Goal: Task Accomplishment & Management: Use online tool/utility

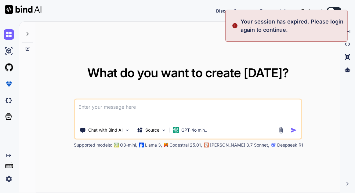
click at [309, 49] on div "What do you want to create today? Chat with Bind AI Source GPT-4o min.. Support…" at bounding box center [188, 108] width 304 height 172
type textarea "x"
click at [312, 36] on div "Your session has expired. Please login again to continue." at bounding box center [287, 26] width 122 height 32
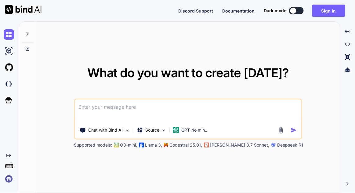
click at [27, 33] on icon at bounding box center [28, 34] width 2 height 4
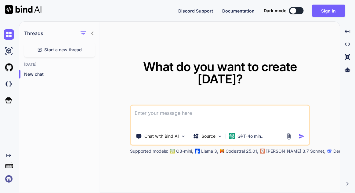
click at [8, 52] on img at bounding box center [9, 51] width 10 height 10
type textarea "x"
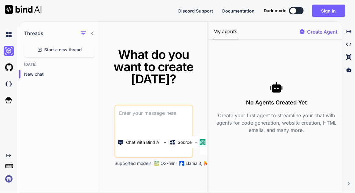
click at [10, 66] on img at bounding box center [9, 67] width 10 height 10
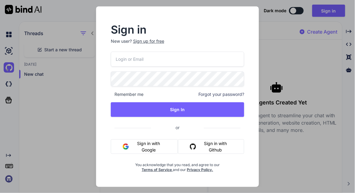
click at [159, 150] on button "Sign in with Google" at bounding box center [144, 146] width 67 height 15
click at [155, 149] on button "Sign in with Google" at bounding box center [144, 146] width 67 height 15
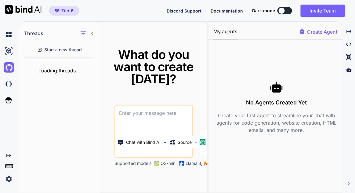
click at [9, 86] on img at bounding box center [9, 84] width 10 height 10
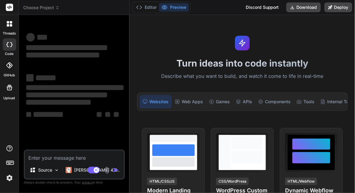
click at [7, 27] on div at bounding box center [9, 23] width 13 height 13
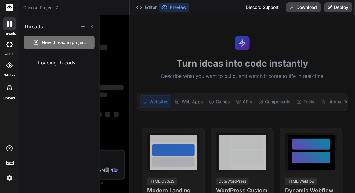
click at [9, 47] on div at bounding box center [9, 44] width 13 height 12
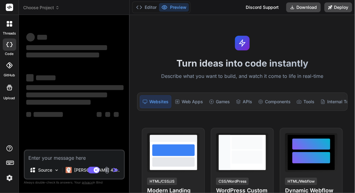
click at [69, 142] on div "‌ ‌ ‌ ‌ ‌ ‌ ‌ ‌ ‌ ‌ ‌ ‌ ‌ ‌" at bounding box center [75, 85] width 100 height 130
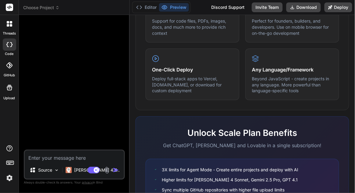
scroll to position [373, 0]
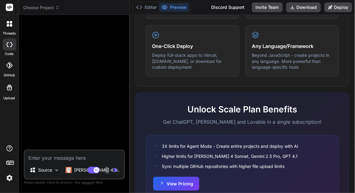
click at [6, 71] on div at bounding box center [9, 65] width 13 height 13
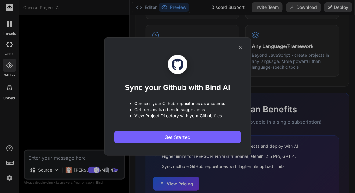
click at [241, 51] on icon at bounding box center [240, 47] width 7 height 7
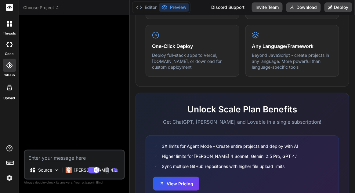
click at [9, 92] on div at bounding box center [9, 87] width 15 height 15
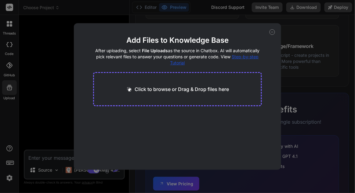
click at [314, 59] on div "Add Files to Knowledge Base After uploading, select File Uploads as the source …" at bounding box center [177, 96] width 355 height 193
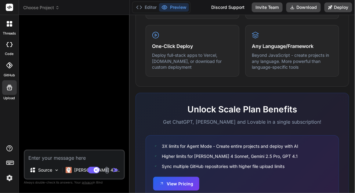
click at [8, 183] on img at bounding box center [9, 178] width 10 height 10
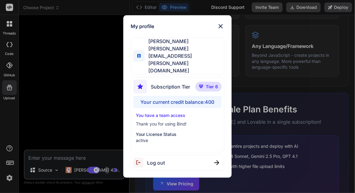
click at [293, 84] on div "My profile Wai Keat Leong waikeat.leong@gmail.com Subscription Tier Tier 6 Your…" at bounding box center [177, 96] width 355 height 193
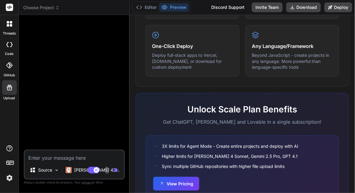
click at [12, 163] on rect at bounding box center [11, 163] width 1 height 1
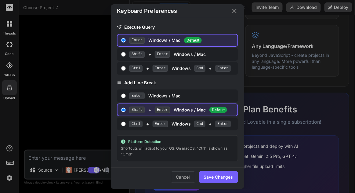
click at [297, 81] on div "Keyboard Preferences Execute Query Enter Windows / Mac Default Shift + Enter Wi…" at bounding box center [177, 96] width 355 height 193
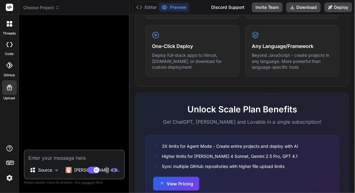
click at [10, 167] on icon at bounding box center [10, 162] width 9 height 9
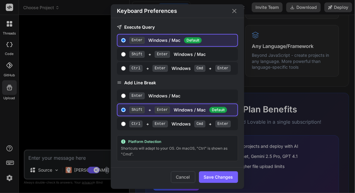
click at [294, 82] on div "Keyboard Preferences Execute Query Enter Windows / Mac Default Shift + Enter Wi…" at bounding box center [177, 96] width 355 height 193
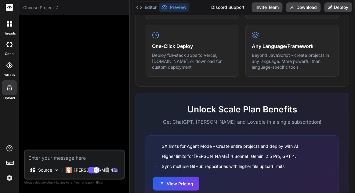
click at [12, 152] on icon at bounding box center [9, 148] width 7 height 7
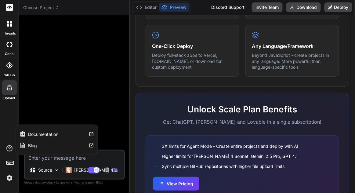
click at [13, 144] on div "threads code GitHub Upload Documentation Blog" at bounding box center [9, 96] width 19 height 193
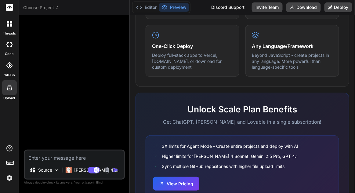
click at [8, 24] on icon at bounding box center [9, 23] width 5 height 5
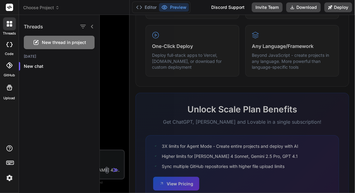
click at [7, 48] on div at bounding box center [9, 44] width 13 height 12
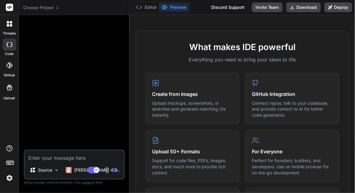
scroll to position [0, 0]
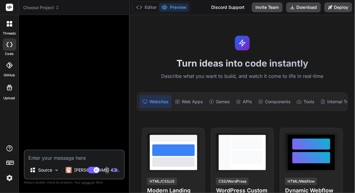
click at [339, 62] on h1 "Turn ideas into code instantly" at bounding box center [242, 63] width 218 height 11
click at [177, 8] on button "Preview" at bounding box center [174, 7] width 30 height 9
click at [175, 7] on button "Preview" at bounding box center [174, 7] width 30 height 9
click at [145, 7] on button "Editor" at bounding box center [146, 7] width 25 height 9
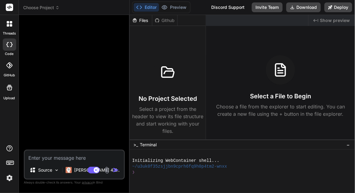
click at [325, 23] on span "Show preview" at bounding box center [335, 20] width 30 height 6
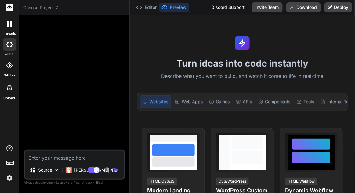
click at [149, 6] on button "Editor" at bounding box center [146, 7] width 25 height 9
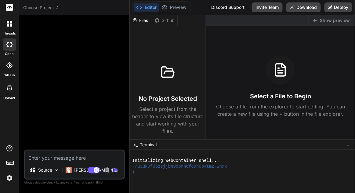
click at [4, 25] on div at bounding box center [9, 23] width 13 height 13
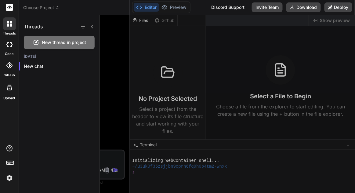
click at [42, 41] on div "New thread in project" at bounding box center [59, 42] width 71 height 13
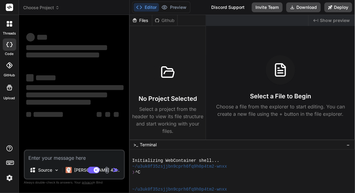
click at [39, 5] on span "Choose Project" at bounding box center [41, 8] width 36 height 6
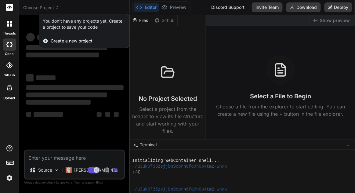
click at [34, 10] on div at bounding box center [177, 96] width 355 height 193
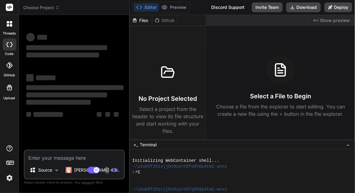
click at [39, 10] on span "Choose Project" at bounding box center [41, 8] width 36 height 6
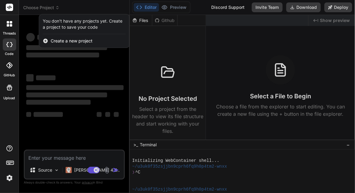
click at [61, 39] on span "Create a new project" at bounding box center [72, 41] width 42 height 6
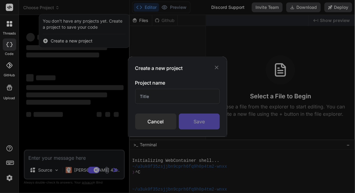
click at [199, 98] on input "text" at bounding box center [177, 96] width 85 height 15
type textarea "x"
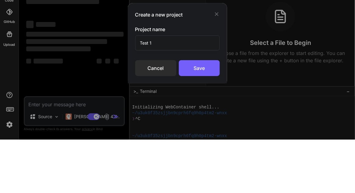
type input "Test 1"
click at [200, 123] on div "Save" at bounding box center [199, 122] width 41 height 16
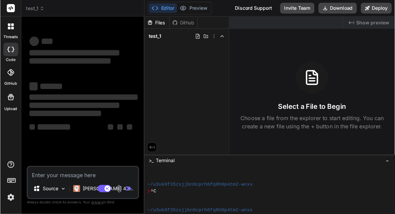
scroll to position [23, 0]
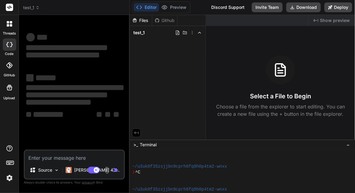
click at [57, 118] on span "‌" at bounding box center [48, 114] width 29 height 7
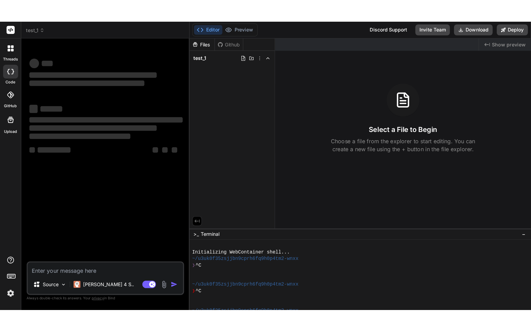
scroll to position [0, 0]
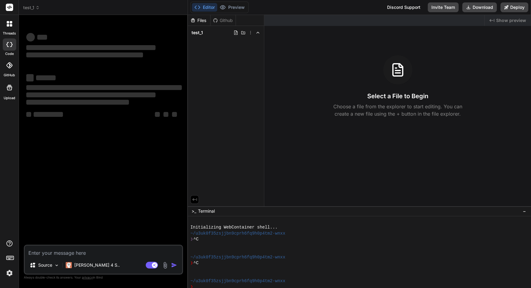
click at [86, 182] on div "‌ ‌ ‌ ‌ ‌ ‌ ‌ ‌ ‌ ‌ ‌ ‌ ‌ ‌" at bounding box center [104, 132] width 158 height 225
click at [80, 184] on div "‌ ‌ ‌ ‌ ‌ ‌ ‌ ‌ ‌ ‌ ‌ ‌ ‌ ‌" at bounding box center [104, 132] width 158 height 225
click at [50, 193] on p "Source" at bounding box center [45, 265] width 14 height 6
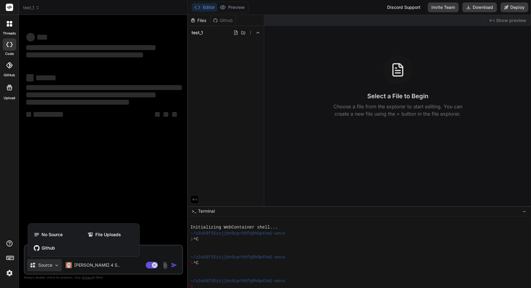
click at [47, 193] on div at bounding box center [265, 144] width 531 height 288
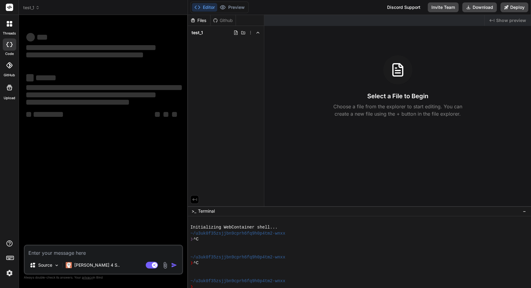
click at [85, 193] on p "Claude 4 S.." at bounding box center [97, 265] width 46 height 6
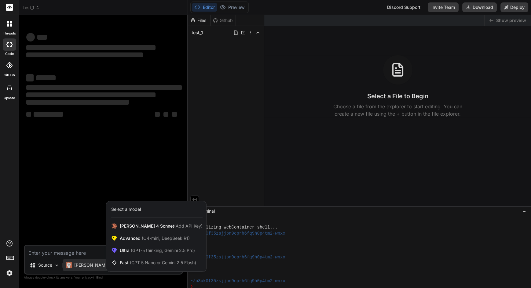
click at [129, 193] on span "Fast (GPT 5 Nano or Gemini 2.5 Flash)" at bounding box center [158, 263] width 76 height 6
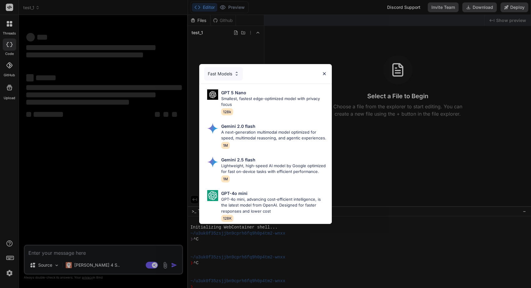
click at [224, 81] on div "Fast Models" at bounding box center [223, 73] width 39 height 13
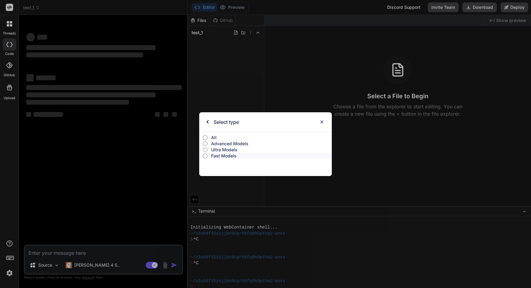
click at [207, 124] on img at bounding box center [207, 122] width 2 height 4
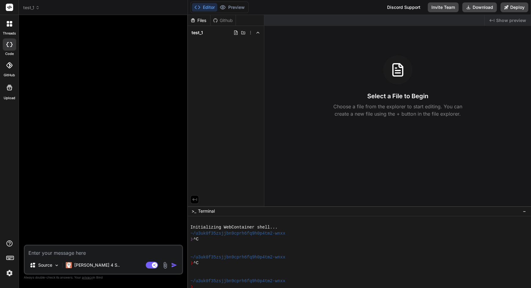
click at [84, 193] on div "Claude 4 S.." at bounding box center [92, 265] width 59 height 12
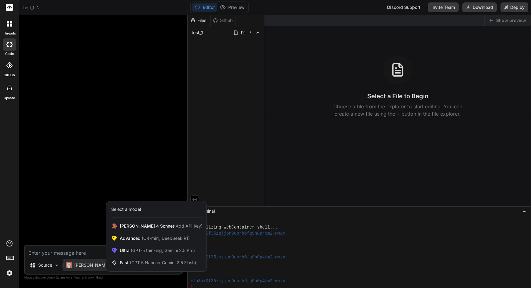
click at [127, 193] on span "Fast (GPT 5 Nano or Gemini 2.5 Flash)" at bounding box center [158, 263] width 76 height 6
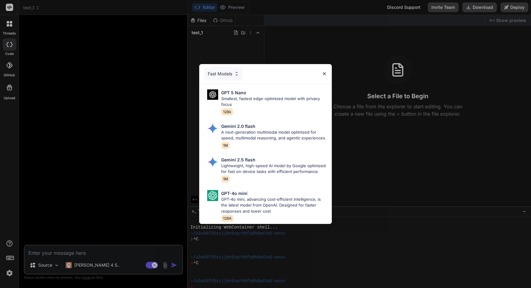
click at [290, 175] on p "Lightweight, high-speed AI model by Google optimized for fast on-device tasks w…" at bounding box center [274, 169] width 106 height 12
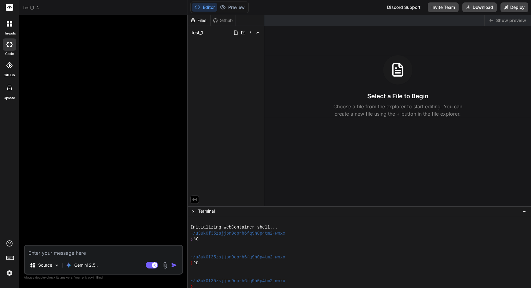
click at [118, 193] on textarea at bounding box center [103, 251] width 157 height 11
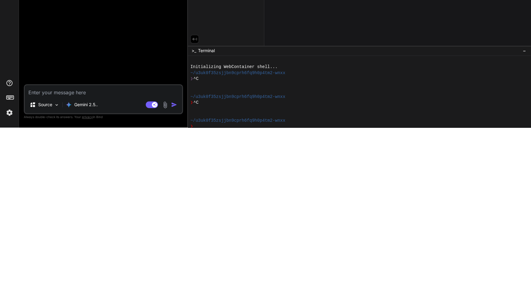
scroll to position [44, 0]
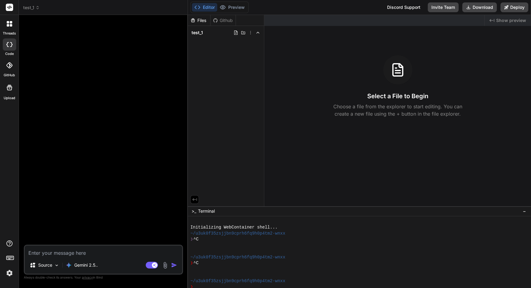
click at [114, 193] on textarea at bounding box center [103, 251] width 157 height 11
type textarea "x"
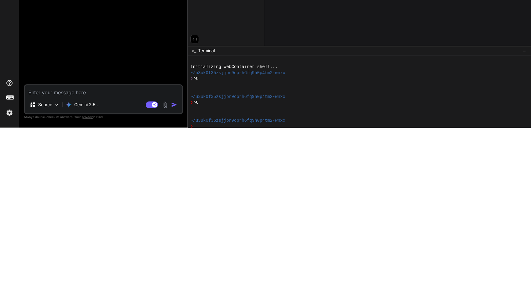
type textarea "Prompt Requirement Document (PRD)1. Project OverviewConcept/Vibe: A mobile-firs…"
type textarea "x"
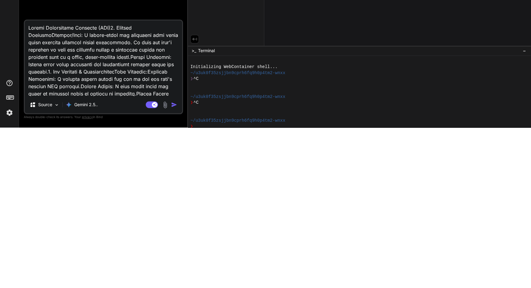
scroll to position [280, 0]
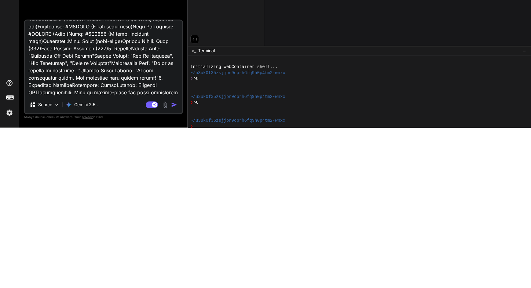
type textarea "Prompt Requirement Document (PRD)1. Project OverviewConcept/Vibe: A mobile-firs…"
click at [176, 193] on img "button" at bounding box center [174, 265] width 6 height 6
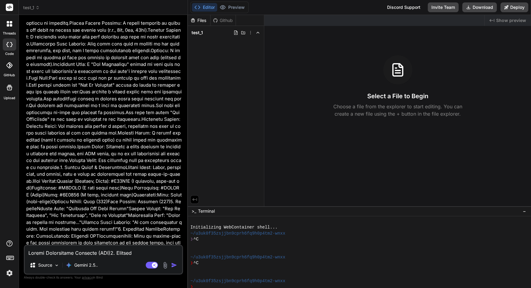
scroll to position [0, 0]
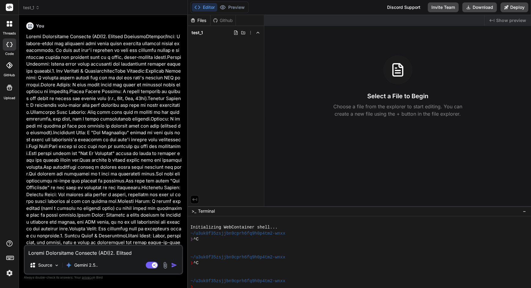
click at [118, 193] on textarea at bounding box center [103, 251] width 157 height 11
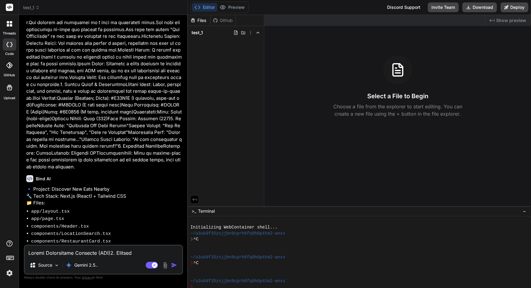
scroll to position [156, 0]
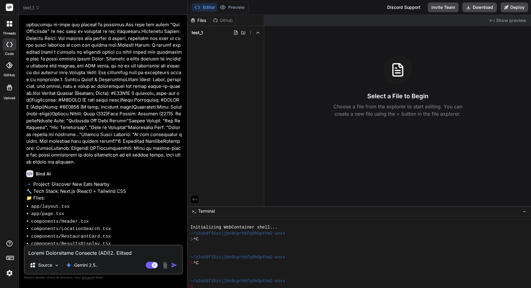
click at [81, 193] on textarea at bounding box center [103, 251] width 157 height 11
type textarea "x"
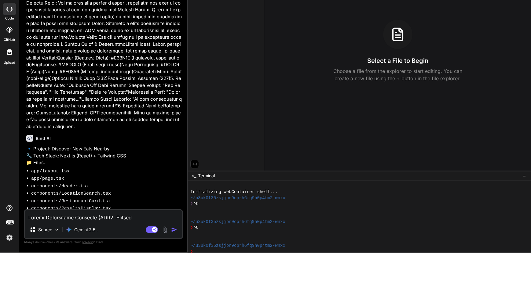
scroll to position [44, 0]
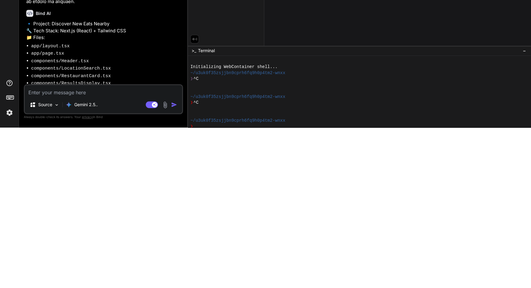
type textarea "Y"
type textarea "x"
type textarea "Ye"
type textarea "x"
type textarea "Yes"
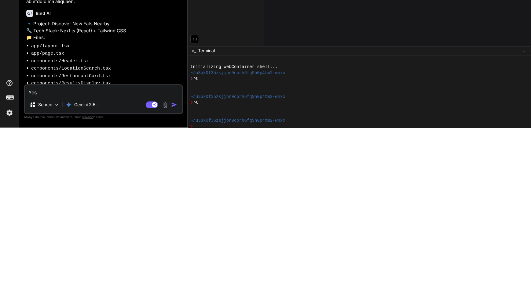
type textarea "x"
type textarea "Yes"
type textarea "x"
type textarea "Yes"
click at [173, 193] on img "button" at bounding box center [174, 265] width 6 height 6
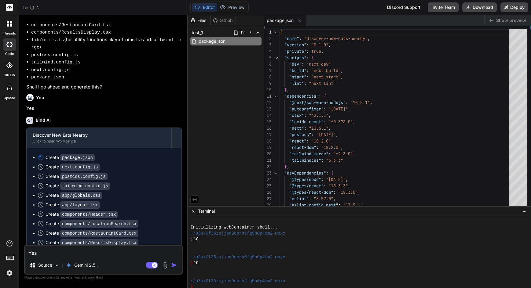
scroll to position [368, 0]
click at [116, 139] on div "Click to open Workbench" at bounding box center [99, 141] width 133 height 5
click at [239, 8] on button "Preview" at bounding box center [232, 7] width 30 height 9
click at [171, 128] on div "Discover New Eats Nearby Click to open Workbench" at bounding box center [99, 138] width 145 height 20
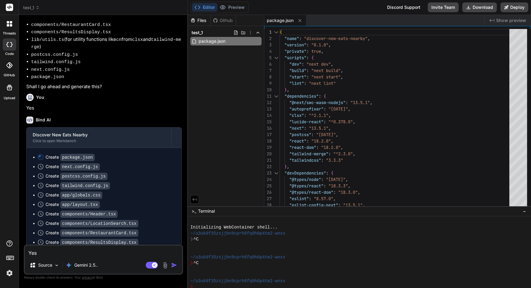
click at [155, 132] on div "Discover New Eats Nearby Click to open Workbench" at bounding box center [99, 138] width 145 height 20
click at [147, 148] on div "Create package.json Create next.config.js Create postcss.config.js Create tailw…" at bounding box center [104, 227] width 155 height 158
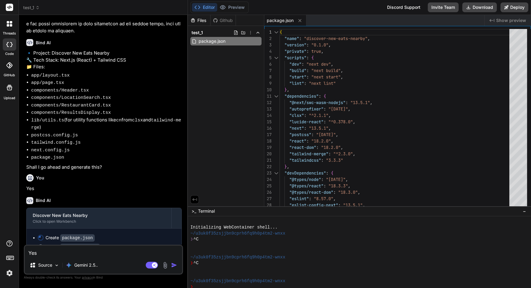
scroll to position [368, 0]
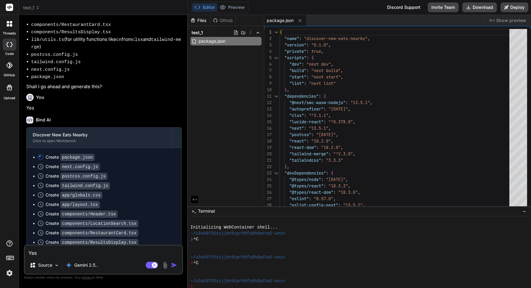
type textarea "x"
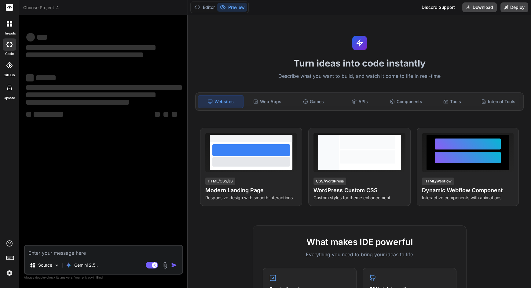
type textarea "x"
click at [49, 5] on span "Choose Project" at bounding box center [41, 8] width 36 height 6
click at [52, 5] on span "Choose Project" at bounding box center [41, 8] width 36 height 6
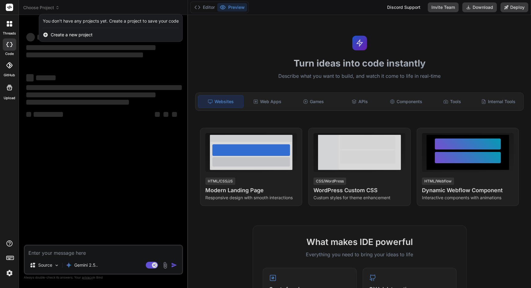
click at [11, 23] on div at bounding box center [9, 23] width 13 height 13
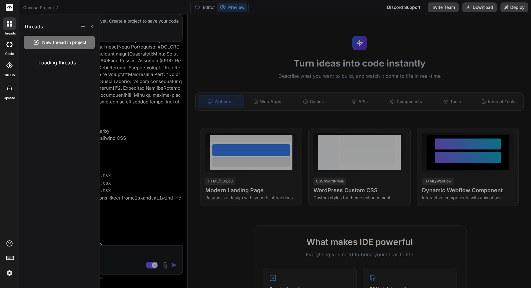
scroll to position [213, 0]
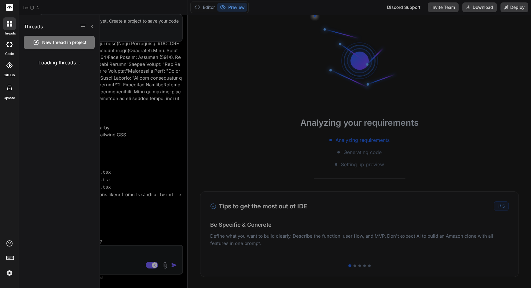
click at [147, 51] on div at bounding box center [315, 151] width 431 height 273
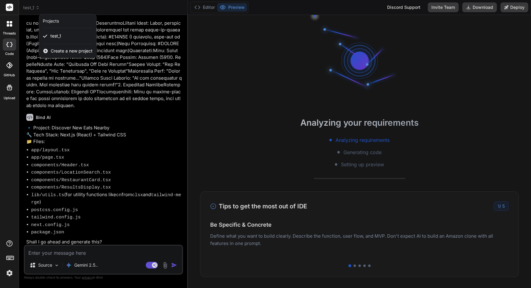
scroll to position [0, 0]
click at [117, 276] on div at bounding box center [265, 144] width 531 height 288
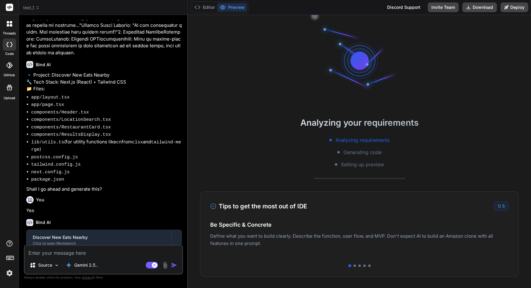
scroll to position [368, 0]
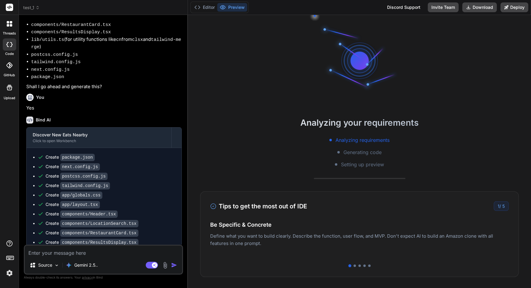
click at [354, 265] on div at bounding box center [354, 266] width 2 height 2
click at [359, 266] on div at bounding box center [359, 266] width 2 height 2
click at [363, 266] on div at bounding box center [364, 266] width 2 height 2
click at [368, 265] on div at bounding box center [369, 266] width 2 height 2
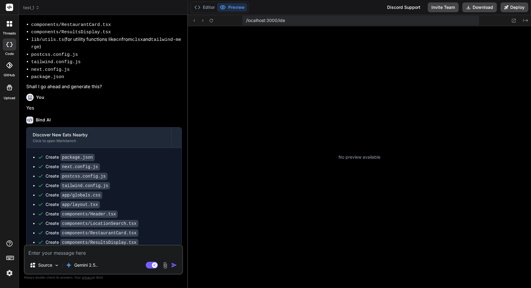
scroll to position [95, 0]
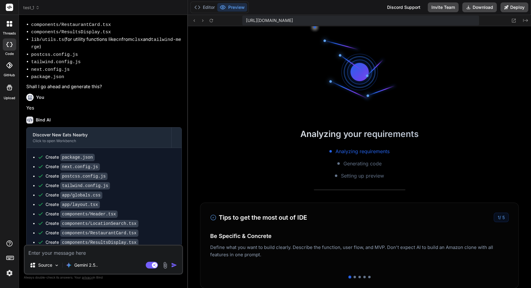
click at [234, 7] on button "Preview" at bounding box center [232, 7] width 30 height 9
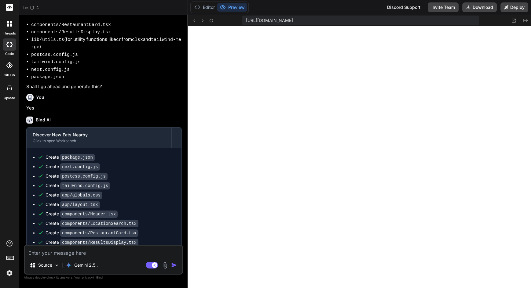
scroll to position [137, 0]
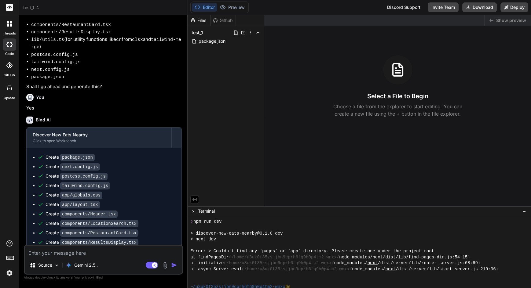
click at [333, 206] on div "Created with Pixso. Show preview Select a File to Begin Choose a file from the …" at bounding box center [397, 110] width 267 height 191
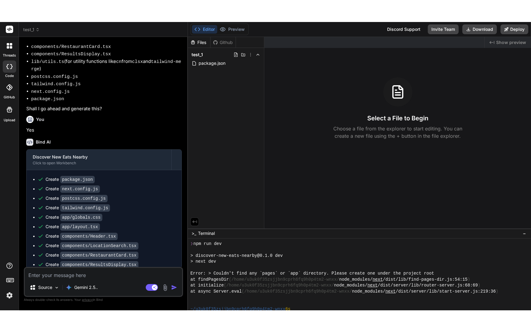
scroll to position [132, 0]
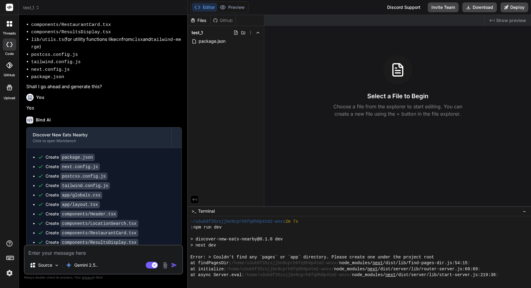
click at [10, 280] on div "threads code GitHub Upload" at bounding box center [9, 144] width 19 height 288
click at [10, 282] on div "threads code GitHub Upload" at bounding box center [9, 144] width 19 height 288
click at [12, 247] on icon at bounding box center [9, 244] width 6 height 6
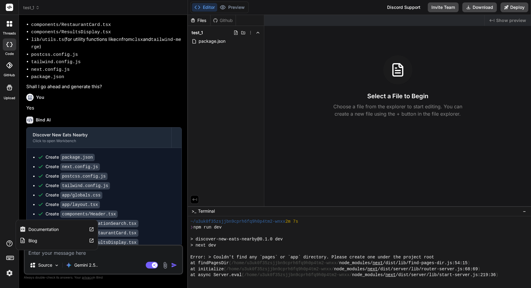
click at [451, 205] on div "Created with Pixso. Show preview Select a File to Begin Choose a file from the …" at bounding box center [397, 110] width 267 height 191
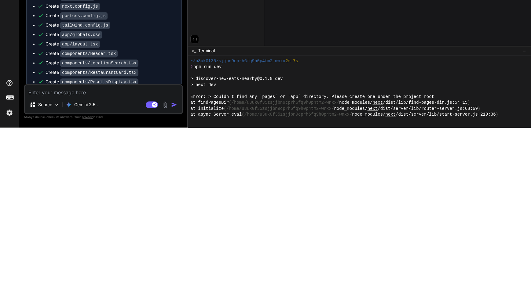
scroll to position [44, 0]
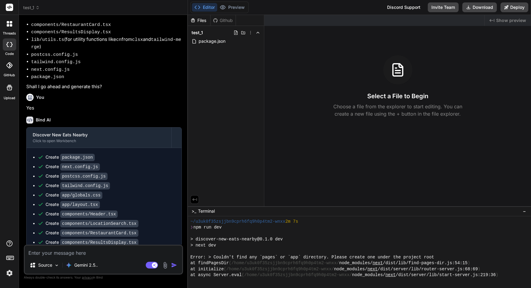
click at [432, 288] on div "~/u3uk0f35zsjjbn9cprh6fq9h0p4tm2-wnxx 6s" at bounding box center [355, 293] width 331 height 6
type textarea "x"
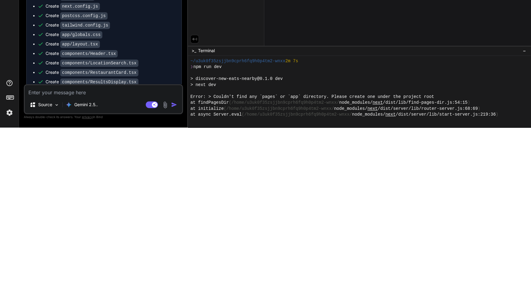
click at [451, 284] on div at bounding box center [355, 287] width 331 height 6
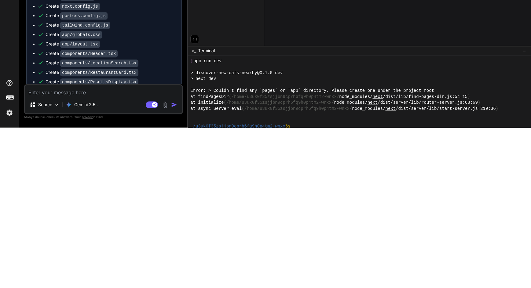
scroll to position [0, 8]
type textarea "xjxjxdiagnos the error"
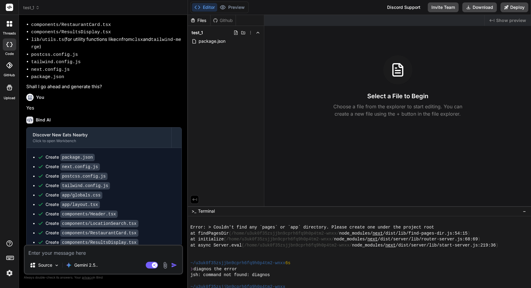
scroll to position [0, 0]
click at [250, 34] on icon at bounding box center [250, 32] width 1 height 3
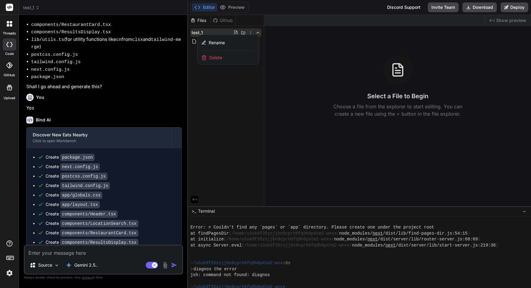
click at [236, 117] on div at bounding box center [359, 151] width 343 height 273
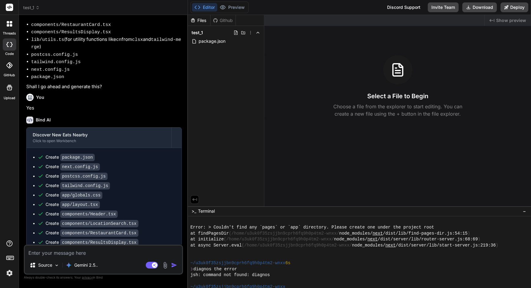
click at [259, 33] on polyline at bounding box center [258, 32] width 2 height 1
click at [258, 35] on icon at bounding box center [257, 32] width 5 height 5
type textarea "x"
click at [199, 28] on div "test_1" at bounding box center [225, 32] width 71 height 9
click at [202, 21] on div "Files" at bounding box center [199, 20] width 22 height 6
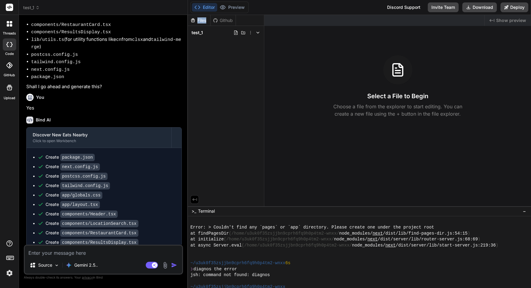
click at [207, 34] on div "test_1" at bounding box center [225, 32] width 71 height 9
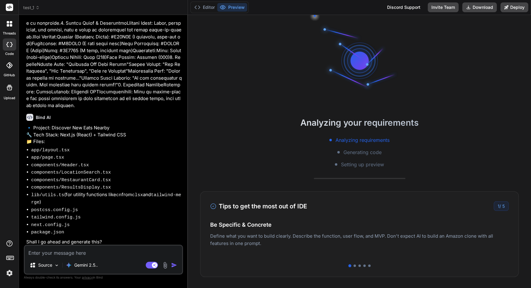
click at [208, 8] on button "Editor" at bounding box center [204, 7] width 25 height 9
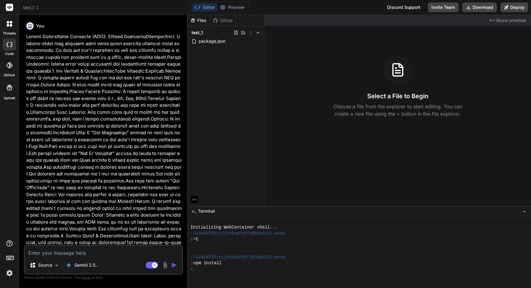
scroll to position [368, 0]
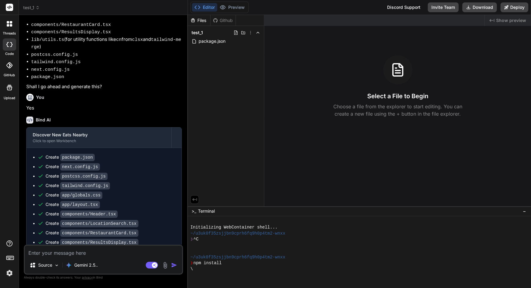
click at [81, 132] on div "Discover New Eats Nearby" at bounding box center [99, 135] width 133 height 6
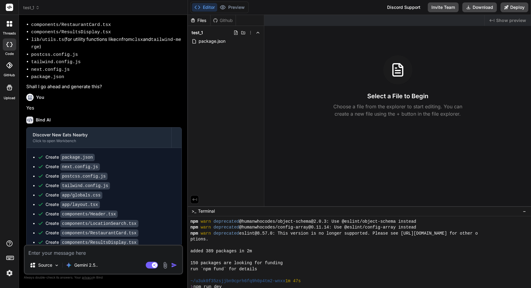
scroll to position [95, 0]
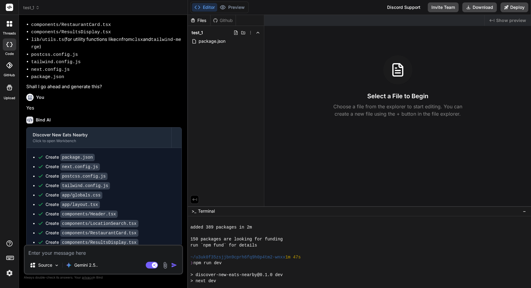
type textarea "x"
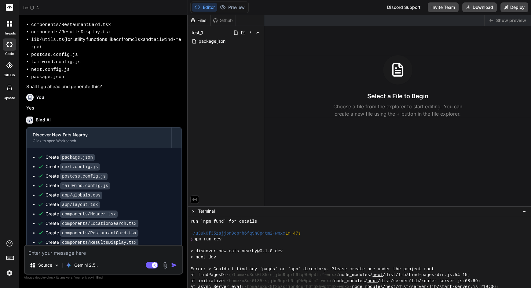
scroll to position [137, 0]
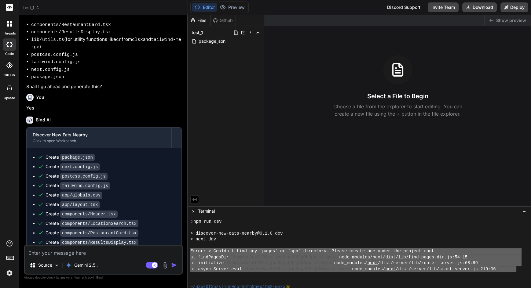
drag, startPoint x: 0, startPoint y: 0, endPoint x: 191, endPoint y: 238, distance: 305.4
click at [191, 238] on div "❯ npm run dev > discover-new-eats-nearby@0.1.0 dev > next dev Error: > Couldn't…" at bounding box center [355, 258] width 331 height 78
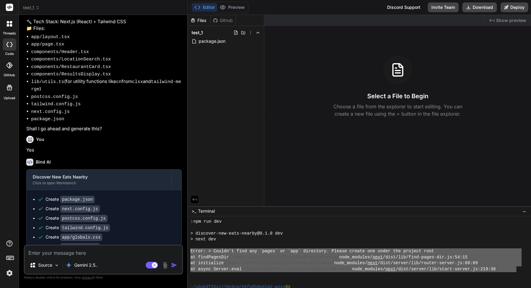
scroll to position [368, 0]
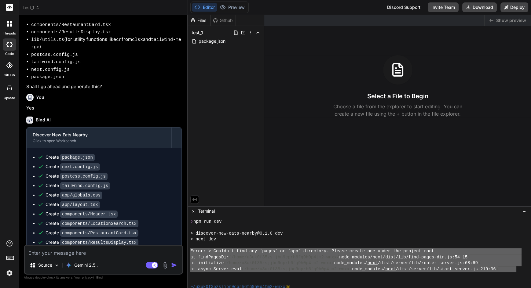
click at [125, 254] on textarea at bounding box center [103, 251] width 157 height 11
type textarea "r"
type textarea "x"
type textarea "re"
type textarea "x"
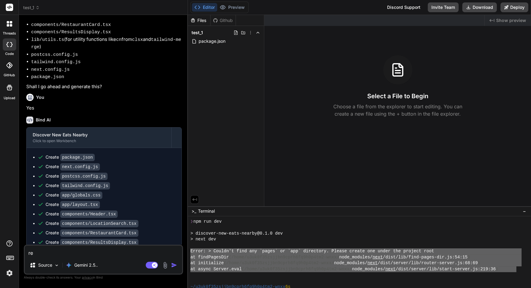
type textarea "reg"
type textarea "x"
type textarea "rege"
type textarea "x"
type textarea "regen"
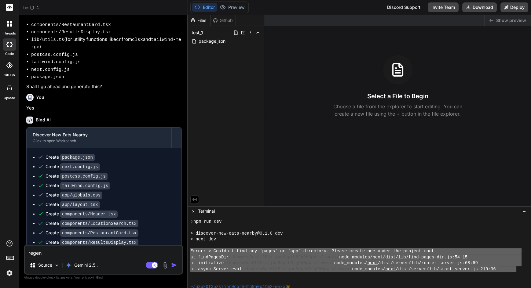
type textarea "x"
type textarea "regene"
type textarea "x"
type textarea "regener"
type textarea "x"
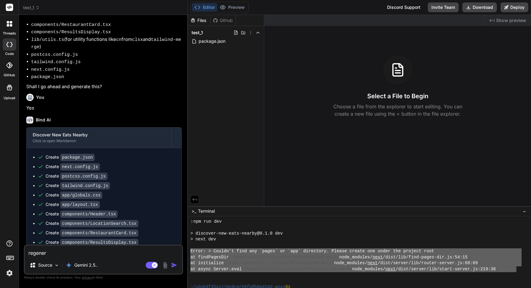
type textarea "regenera"
type textarea "x"
type textarea "regenerat"
type textarea "x"
type textarea "regenerate"
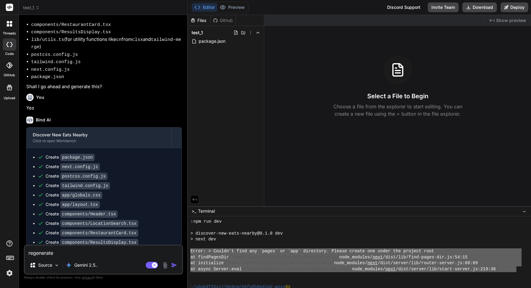
type textarea "x"
type textarea "Regenerate"
type textarea "x"
type textarea "Regenerate t"
type textarea "x"
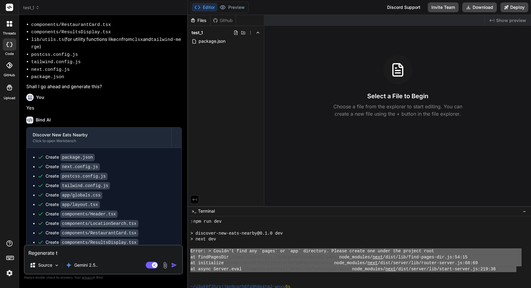
type textarea "Regenerate th"
type textarea "x"
type textarea "Regenerate the"
type textarea "x"
type textarea "Regenerate the"
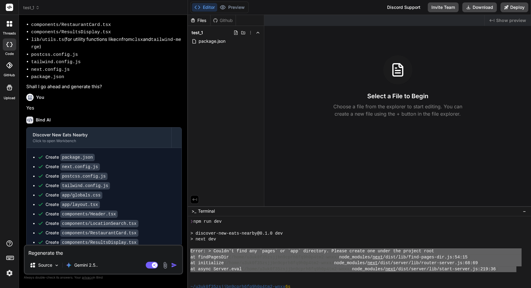
type textarea "x"
type textarea "Regenerate the w"
type textarea "x"
type textarea "Regenerate the wh"
type textarea "x"
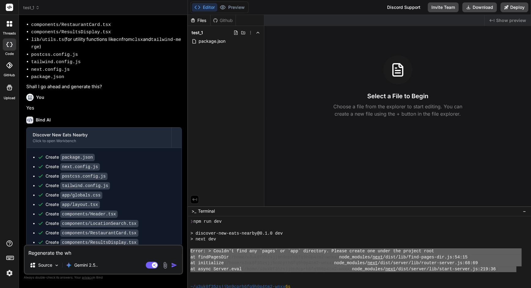
type textarea "Regenerate the who"
type textarea "x"
type textarea "Regenerate the whol"
type textarea "x"
type textarea "Regenerate the whole"
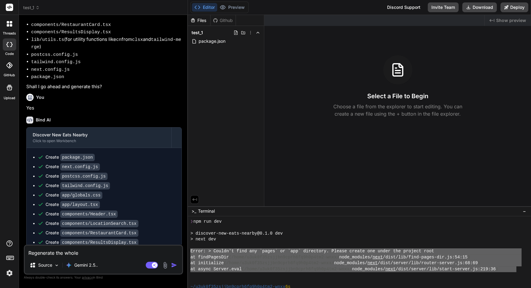
type textarea "x"
type textarea "Regenerate the whole"
type textarea "x"
type textarea "Regenerate the whole p"
type textarea "x"
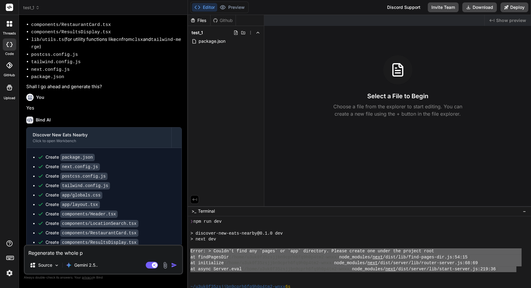
type textarea "Regenerate the whole pr"
type textarea "x"
type textarea "Regenerate the whole pro"
type textarea "x"
type textarea "Regenerate the whole proj"
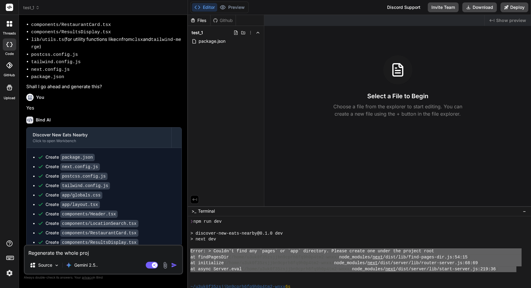
type textarea "x"
type textarea "Regenerate the whole proje"
type textarea "x"
type textarea "Regenerate the whole projec"
type textarea "x"
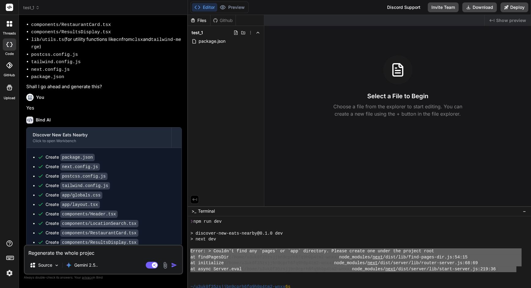
type textarea "Regenerate the whole project"
type textarea "x"
type textarea "Regenerate the whole project"
type textarea "x"
type textarea "Regenerate the whole project u"
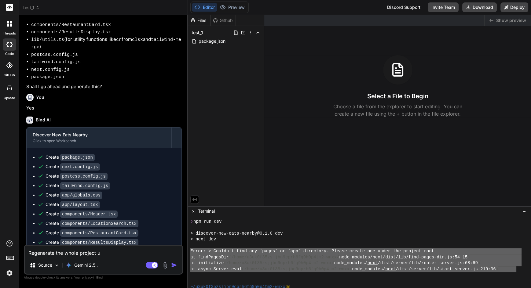
type textarea "x"
type textarea "Regenerate the whole project us"
type textarea "x"
type textarea "Regenerate the whole project usi"
type textarea "x"
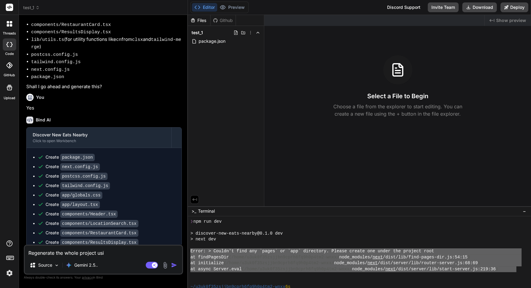
type textarea "Regenerate the whole project usin"
type textarea "x"
type textarea "Regenerate the whole project using"
type textarea "x"
type textarea "Regenerate the whole project using"
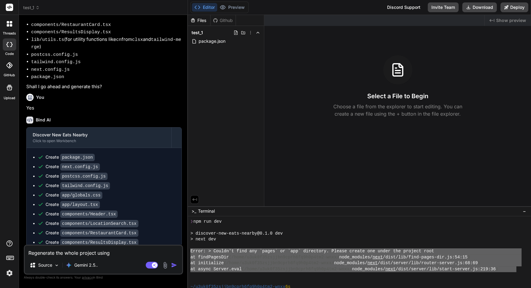
type textarea "x"
type textarea "Regenerate the whole project using t"
type textarea "x"
type textarea "Regenerate the whole project using th"
type textarea "x"
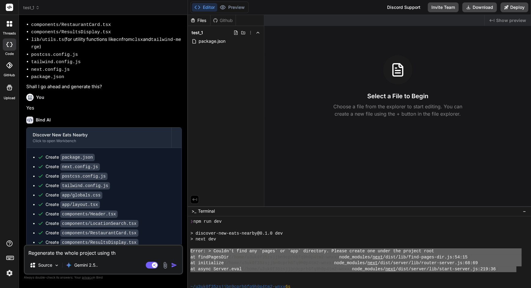
type textarea "Regenerate the whole project using the"
type textarea "x"
type textarea "Regenerate the whole project using the"
type textarea "x"
type textarea "Regenerate the whole project using the l"
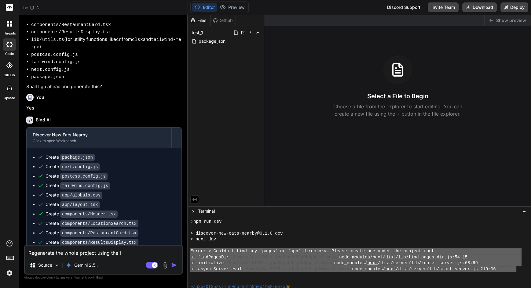
type textarea "x"
type textarea "Regenerate the whole project using the la"
type textarea "x"
type textarea "Regenerate the whole project using the lat"
type textarea "x"
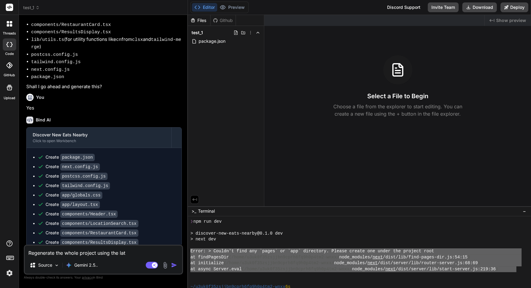
type textarea "Regenerate the whole project using the late"
type textarea "x"
type textarea "Regenerate the whole project using the lates"
type textarea "x"
type textarea "Regenerate the whole project using the latest"
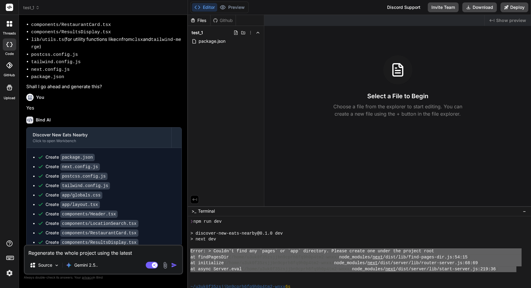
type textarea "x"
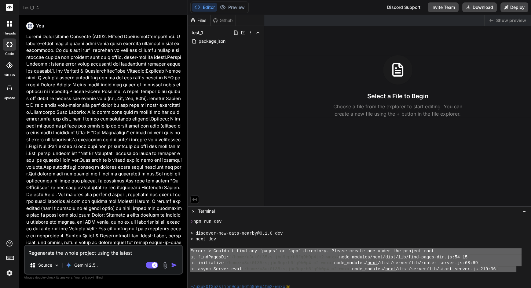
scroll to position [0, 0]
type textarea "Regenerate the whole project using the latest"
click at [30, 7] on span "test_1" at bounding box center [31, 8] width 16 height 6
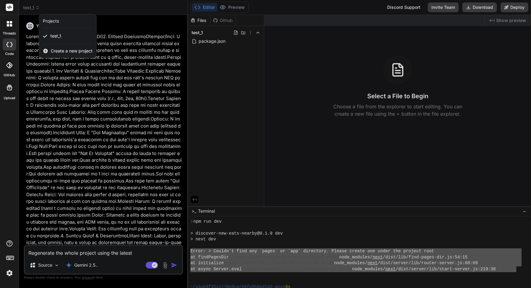
click at [57, 19] on div "Projects" at bounding box center [51, 21] width 16 height 6
click at [85, 6] on div at bounding box center [265, 144] width 531 height 288
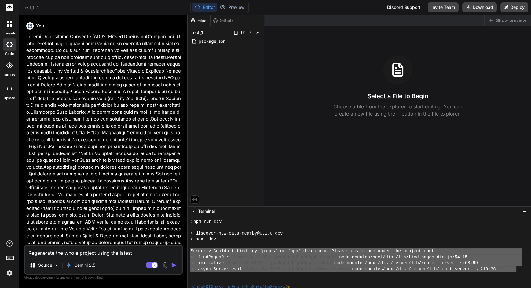
click at [36, 26] on h6 "You" at bounding box center [40, 26] width 8 height 6
click at [207, 20] on div "Files" at bounding box center [199, 20] width 22 height 6
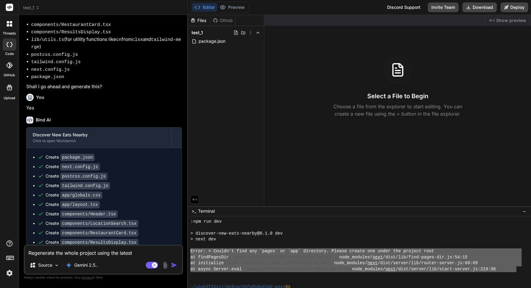
scroll to position [44, 0]
click at [6, 277] on img at bounding box center [9, 273] width 10 height 10
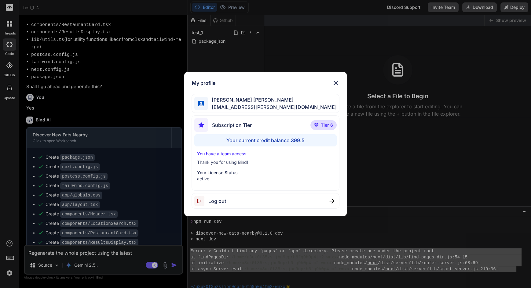
click at [5, 173] on div "My profile Wai Keat Leong waikeat.leong@gmail.com Subscription Tier Tier 6 Your…" at bounding box center [265, 144] width 531 height 288
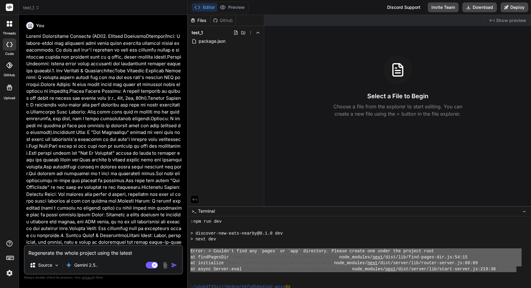
scroll to position [0, 0]
drag, startPoint x: 191, startPoint y: 238, endPoint x: 27, endPoint y: 6, distance: 283.8
click at [27, 6] on span "test_1" at bounding box center [31, 8] width 16 height 6
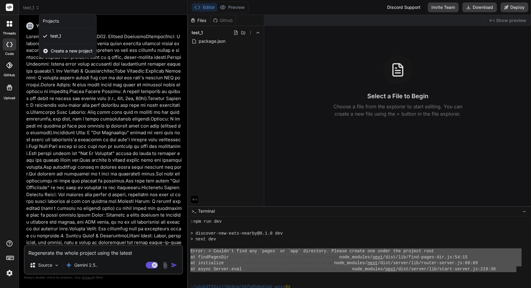
drag, startPoint x: 27, startPoint y: 6, endPoint x: 64, endPoint y: 21, distance: 39.0
click at [64, 22] on div "Projects" at bounding box center [68, 21] width 50 height 6
click at [55, 20] on div "Projects" at bounding box center [51, 21] width 16 height 6
click at [58, 37] on span "test_1" at bounding box center [55, 36] width 11 height 6
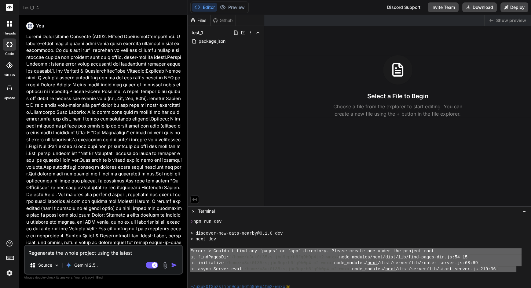
click at [32, 25] on icon at bounding box center [29, 26] width 5 height 5
click at [30, 3] on header "test_1 Created with Pixso." at bounding box center [103, 7] width 169 height 15
click at [31, 9] on span "test_1" at bounding box center [31, 8] width 16 height 6
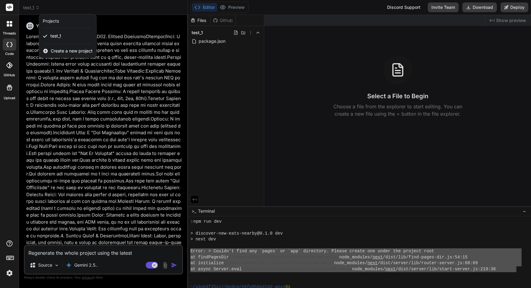
drag, startPoint x: 64, startPoint y: 21, endPoint x: 7, endPoint y: 8, distance: 58.1
click at [7, 8] on rect at bounding box center [9, 7] width 7 height 7
drag, startPoint x: 7, startPoint y: 8, endPoint x: 11, endPoint y: 6, distance: 4.0
click at [11, 6] on icon at bounding box center [9, 7] width 7 height 7
click at [10, 23] on icon at bounding box center [11, 22] width 2 height 2
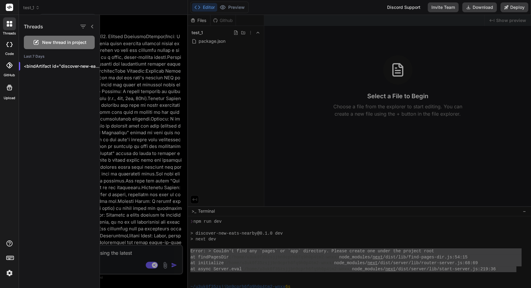
click at [69, 68] on p "<bindArtifact id="discover-new-eats-nearby" title="Discover New Eats Nearby"> <…" at bounding box center [62, 66] width 76 height 6
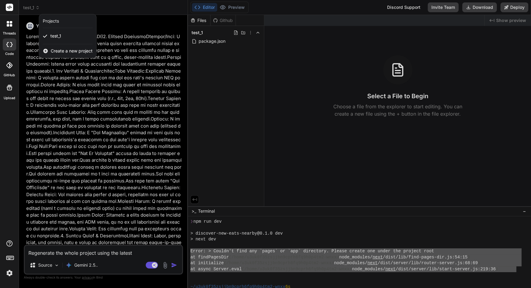
click at [7, 27] on div at bounding box center [9, 23] width 13 height 13
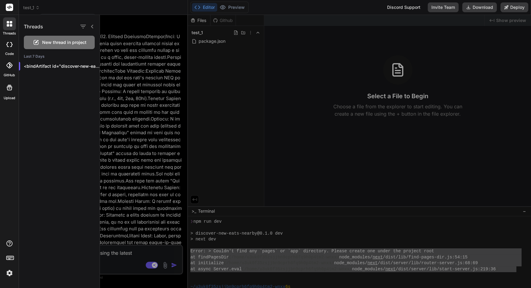
click at [91, 24] on icon at bounding box center [92, 26] width 5 height 5
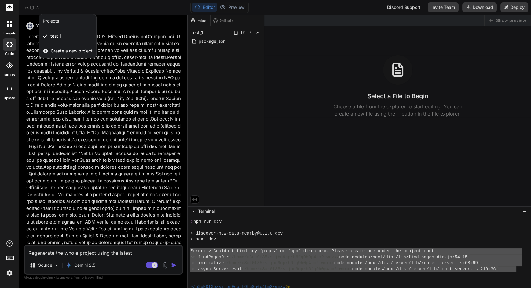
click at [7, 24] on icon at bounding box center [8, 25] width 2 height 2
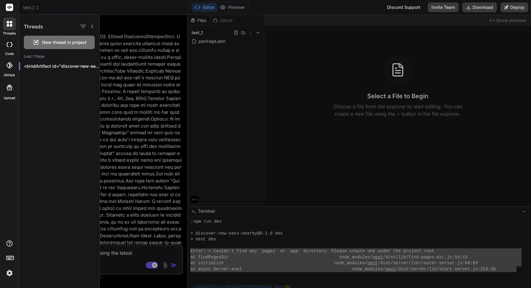
click at [12, 52] on label "code" at bounding box center [9, 53] width 9 height 5
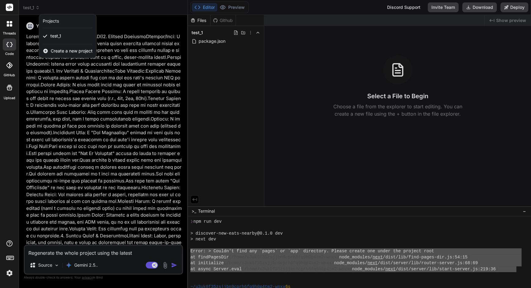
click at [9, 26] on icon at bounding box center [9, 23] width 5 height 5
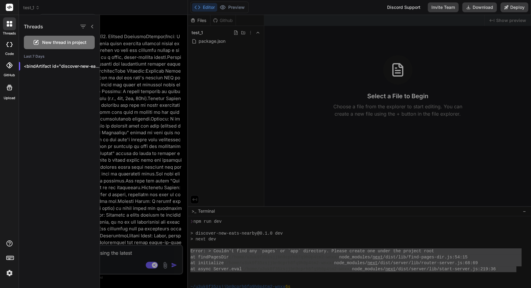
click at [12, 70] on div at bounding box center [9, 65] width 13 height 13
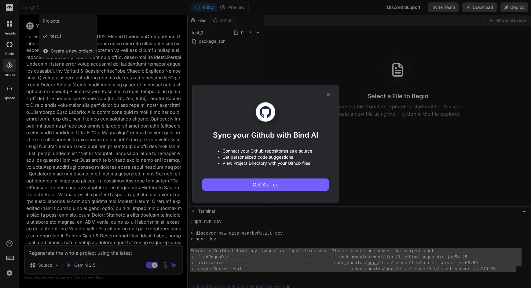
click at [328, 95] on icon at bounding box center [328, 95] width 7 height 7
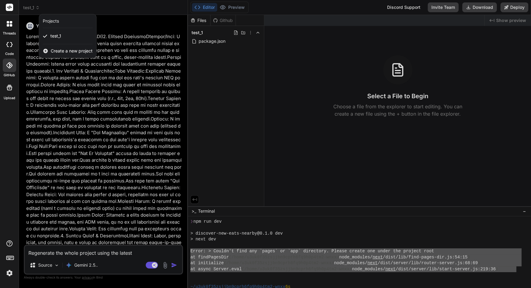
click at [13, 89] on div at bounding box center [9, 87] width 15 height 15
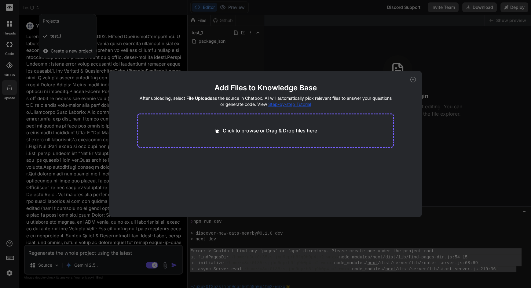
click at [259, 47] on div "Add Files to Knowledge Base After uploading, select File Uploads as the source …" at bounding box center [265, 144] width 531 height 288
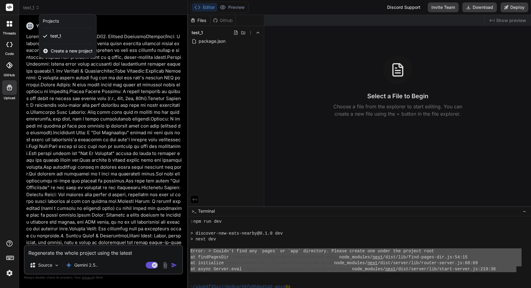
drag, startPoint x: 11, startPoint y: 6, endPoint x: 10, endPoint y: 24, distance: 17.4
click at [10, 24] on icon at bounding box center [9, 23] width 5 height 5
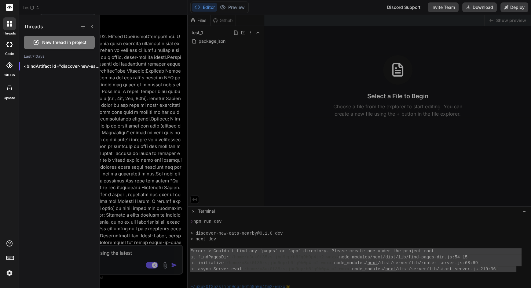
click at [12, 6] on rect at bounding box center [9, 7] width 7 height 7
click at [80, 25] on icon "button" at bounding box center [82, 27] width 5 height 4
click at [89, 55] on div "All Threads" at bounding box center [100, 56] width 33 height 9
click at [97, 64] on p "<bindArtifact id="discover-new-eats-nearby" title="Discover New Eats Nearby"> <…" at bounding box center [62, 66] width 76 height 6
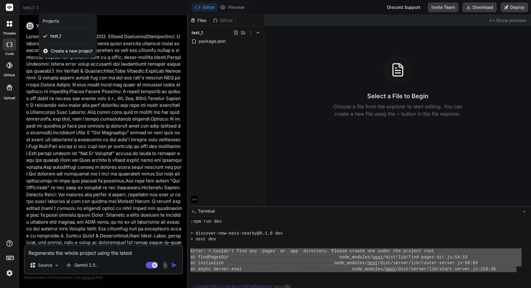
click at [7, 24] on icon at bounding box center [9, 23] width 5 height 5
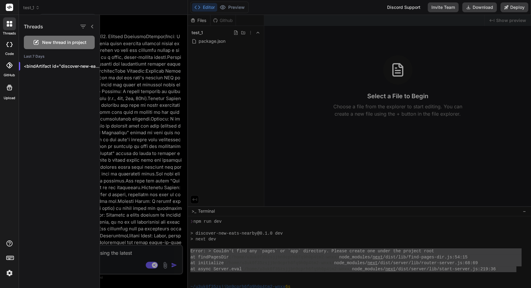
click at [94, 67] on p "<bindArtifact id="discover-new-eats-nearby" title="Discover New Eats Nearby"> <…" at bounding box center [62, 66] width 76 height 6
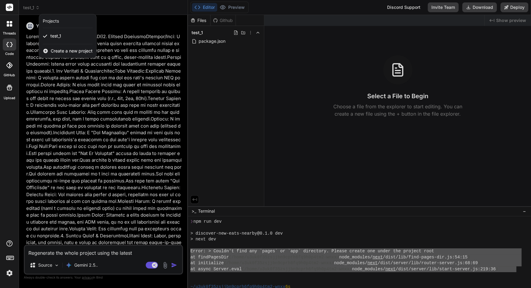
click at [11, 26] on icon at bounding box center [11, 25] width 2 height 2
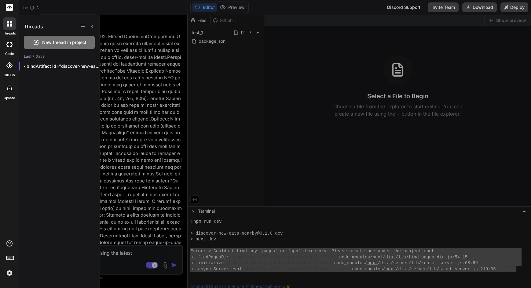
drag, startPoint x: 10, startPoint y: 24, endPoint x: 137, endPoint y: 48, distance: 128.8
click at [35, 7] on div at bounding box center [265, 144] width 531 height 288
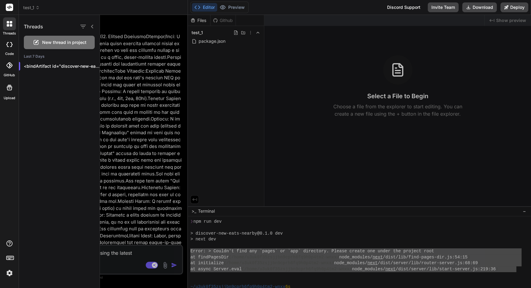
click at [32, 9] on span "test_1" at bounding box center [31, 8] width 16 height 6
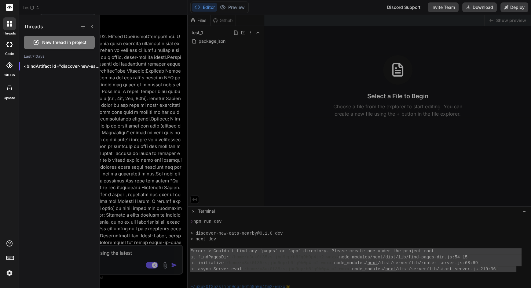
drag, startPoint x: 137, startPoint y: 48, endPoint x: 141, endPoint y: 74, distance: 26.4
click at [141, 74] on div at bounding box center [315, 151] width 431 height 273
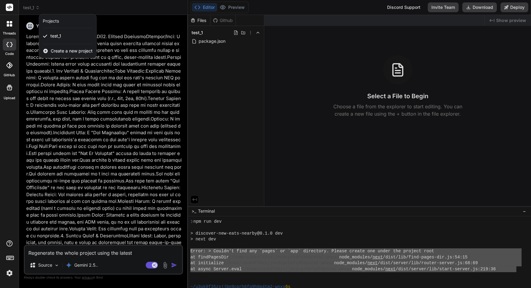
scroll to position [44, 0]
click at [127, 254] on div at bounding box center [265, 144] width 531 height 288
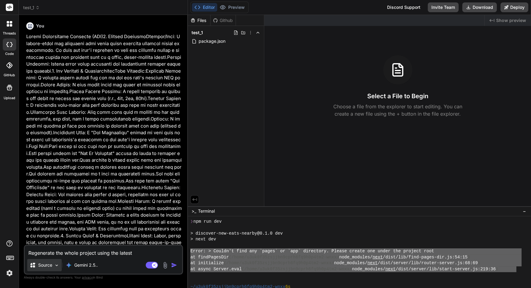
drag, startPoint x: 141, startPoint y: 74, endPoint x: 57, endPoint y: 269, distance: 212.7
click at [57, 269] on div "Source" at bounding box center [44, 265] width 35 height 12
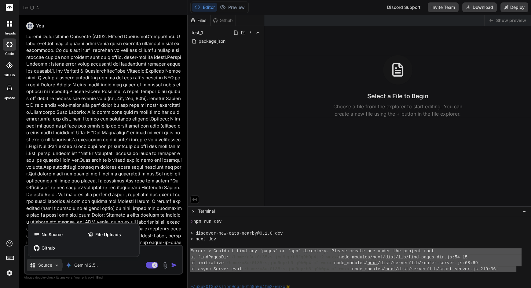
click at [159, 251] on div at bounding box center [265, 144] width 531 height 288
type textarea "x"
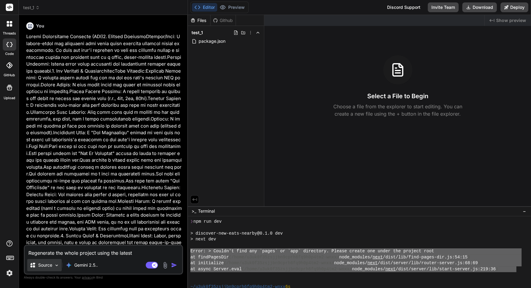
click at [159, 251] on textarea "Regenerate the whole project using the latest" at bounding box center [103, 251] width 157 height 11
type textarea "d"
type textarea "x"
type textarea "de"
type textarea "x"
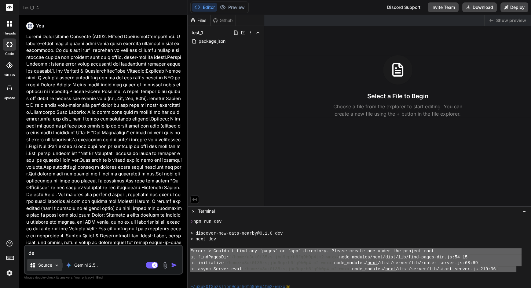
type textarea "dee"
type textarea "x"
type textarea "deet"
type textarea "x"
type textarea "deete"
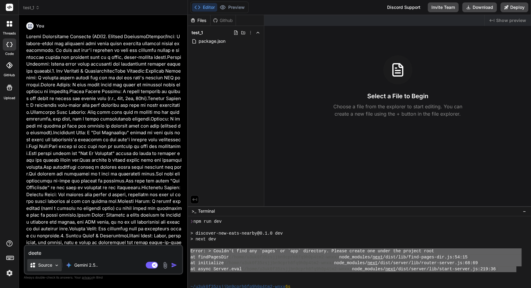
type textarea "x"
type textarea "deet"
type textarea "x"
type textarea "dee"
type textarea "x"
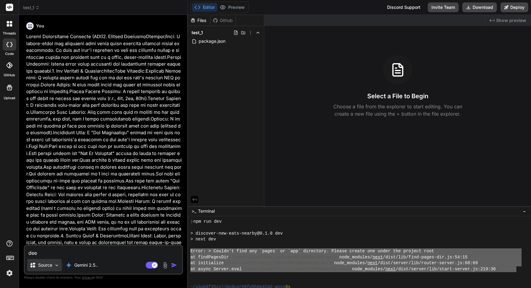
type textarea "de"
type textarea "x"
type textarea "del"
type textarea "x"
type textarea "dele"
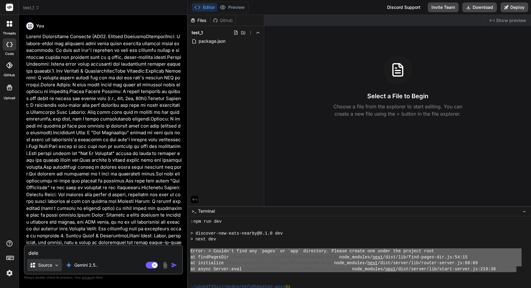
type textarea "x"
type textarea "delet"
type textarea "x"
type textarea "delete"
type textarea "x"
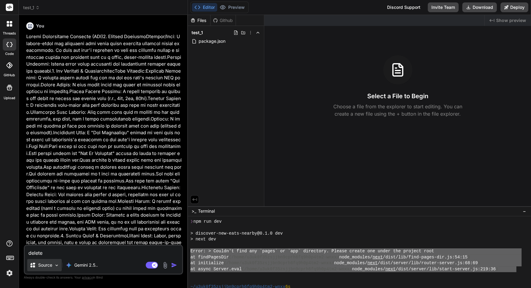
type textarea "Delete"
type textarea "x"
type textarea "Delete t"
type textarea "x"
type textarea "Delete th"
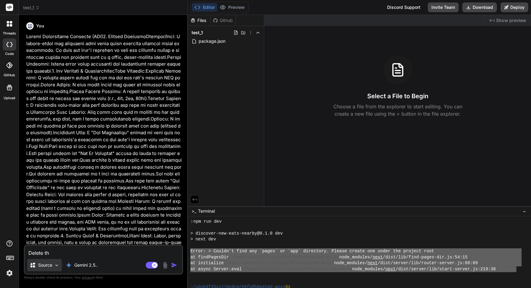
type textarea "x"
type textarea "Delete thi"
type textarea "x"
type textarea "Delete this"
type textarea "x"
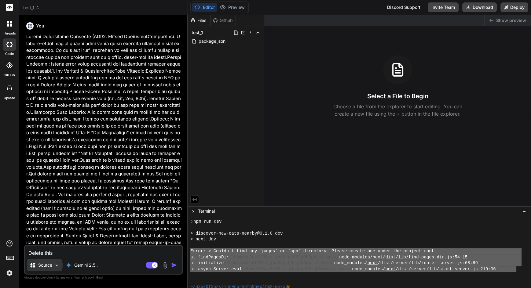
type textarea "Delete this"
type textarea "x"
type textarea "Delete this p"
type textarea "x"
type textarea "Delete this pr"
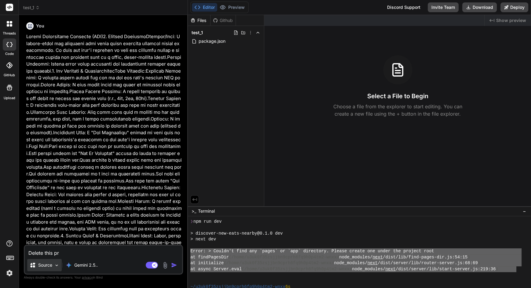
type textarea "x"
type textarea "Delete this pro"
type textarea "x"
type textarea "Delete this proj"
type textarea "x"
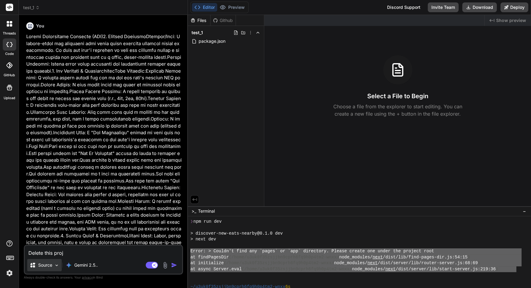
type textarea "Delete this proje"
type textarea "x"
type textarea "Delete this projec"
type textarea "x"
type textarea "Delete this project"
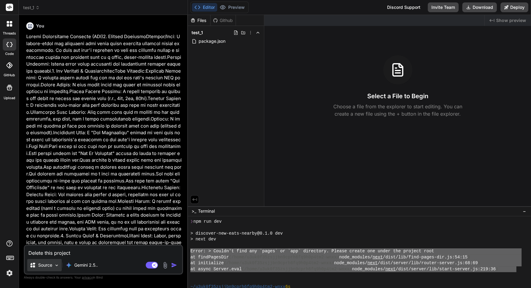
type textarea "x"
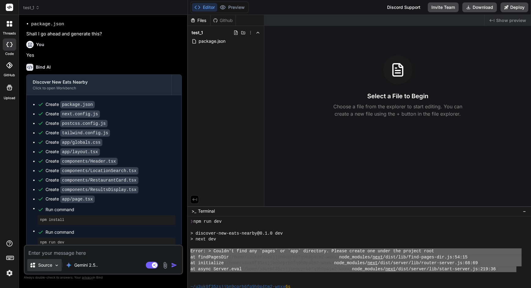
scroll to position [432, 0]
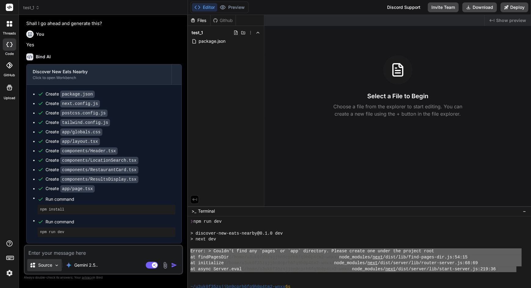
type textarea "x"
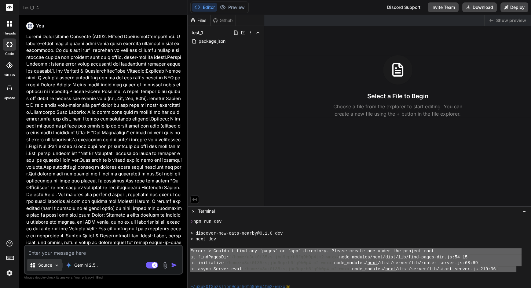
scroll to position [0, 0]
click at [32, 9] on span "test_1" at bounding box center [31, 8] width 16 height 6
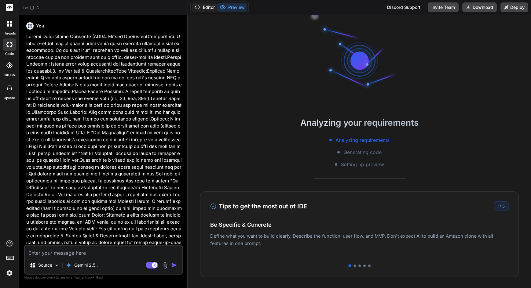
drag, startPoint x: 0, startPoint y: 0, endPoint x: 205, endPoint y: 6, distance: 205.3
click at [206, 6] on button "Editor" at bounding box center [204, 7] width 25 height 9
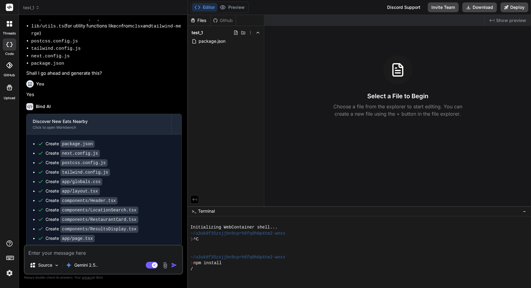
scroll to position [412, 0]
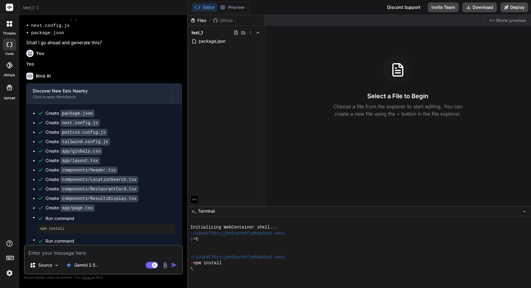
click at [7, 247] on icon at bounding box center [9, 243] width 7 height 7
click at [12, 255] on rect at bounding box center [12, 254] width 0 height 0
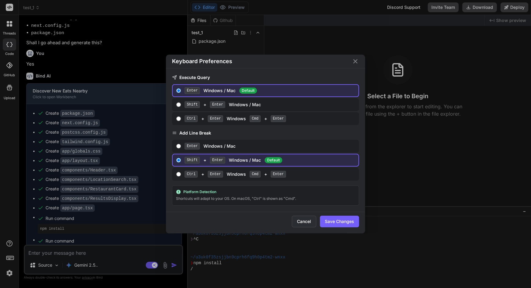
click at [300, 228] on button "Cancel" at bounding box center [304, 222] width 24 height 12
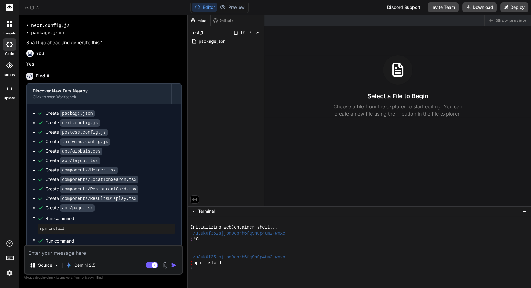
click at [11, 282] on div "threads code GitHub Upload" at bounding box center [9, 144] width 19 height 288
drag, startPoint x: 300, startPoint y: 244, endPoint x: 8, endPoint y: 292, distance: 296.2
click at [8, 279] on div at bounding box center [9, 259] width 19 height 38
click at [9, 247] on icon at bounding box center [9, 243] width 7 height 7
drag, startPoint x: 8, startPoint y: 292, endPoint x: 39, endPoint y: 275, distance: 35.3
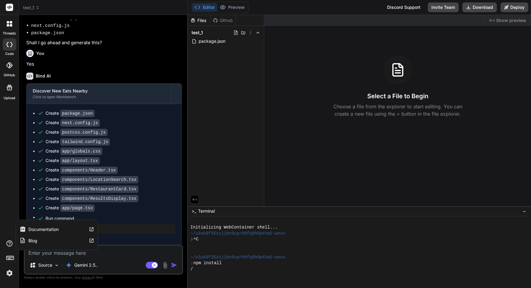
click at [39, 233] on label "Documentation" at bounding box center [43, 230] width 30 height 6
type textarea "x"
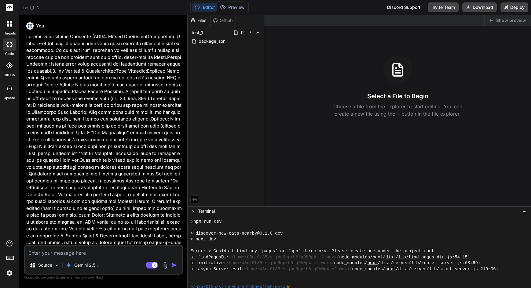
scroll to position [0, 0]
click at [31, 7] on span "test_1" at bounding box center [31, 8] width 16 height 6
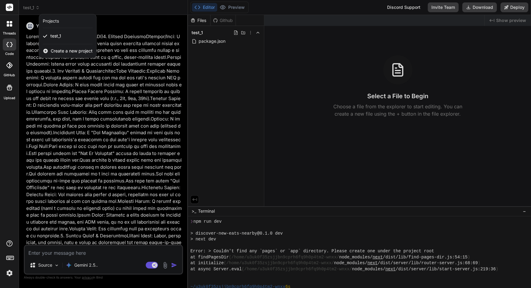
click at [71, 50] on span "Create a new project" at bounding box center [72, 51] width 42 height 6
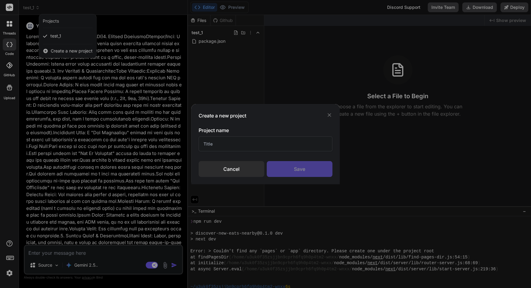
click at [230, 144] on input "text" at bounding box center [266, 144] width 134 height 15
type input "test_2"
click at [305, 170] on div "Save" at bounding box center [300, 169] width 66 height 16
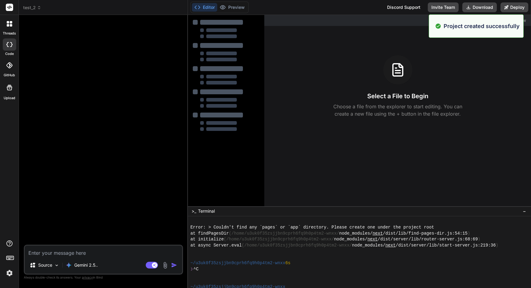
click at [33, 8] on span "test_2" at bounding box center [32, 8] width 18 height 6
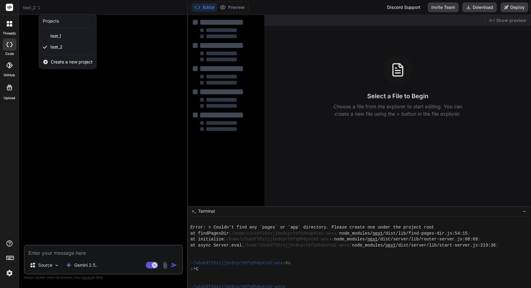
click at [139, 7] on div at bounding box center [265, 144] width 531 height 288
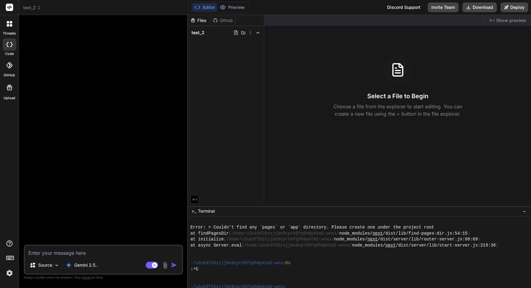
scroll to position [44, 0]
click at [92, 269] on div "Gemini 2.5.." at bounding box center [81, 265] width 37 height 12
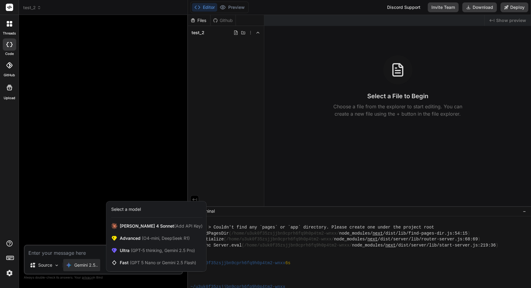
click at [168, 239] on span "(O4-mini, DeepSeek R1)" at bounding box center [164, 238] width 49 height 5
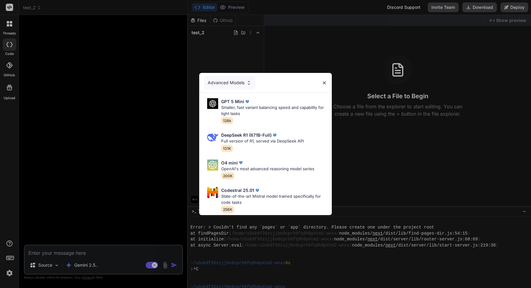
click at [251, 143] on p "Full version of R1, served via DeepSeek API" at bounding box center [262, 141] width 82 height 6
type textarea "x"
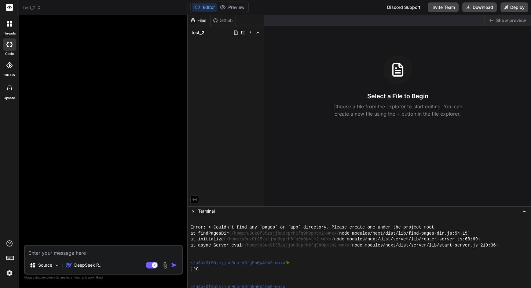
click at [93, 254] on textarea at bounding box center [103, 251] width 157 height 11
paste textarea "Prompt Requirement Document (PRD)1. Project OverviewConcept/Vibe: A mobile-firs…"
type textarea "Prompt Requirement Document (PRD)1. Project OverviewConcept/Vibe: A mobile-firs…"
type textarea "x"
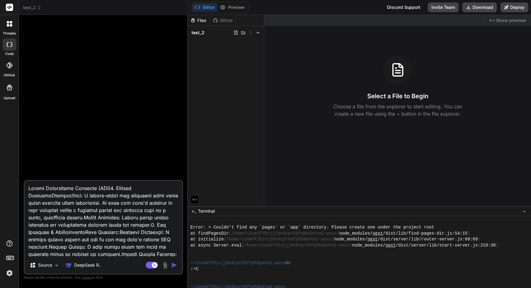
scroll to position [301, 0]
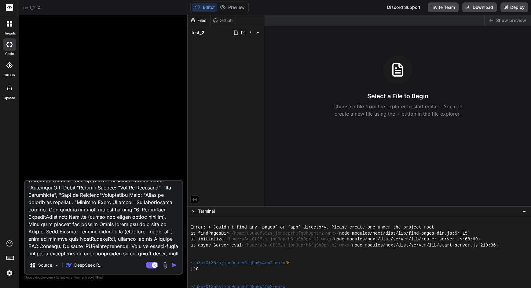
type textarea "Prompt Requirement Document (PRD)1. Project OverviewConcept/Vibe: A mobile-firs…"
click at [174, 266] on img "button" at bounding box center [174, 265] width 6 height 6
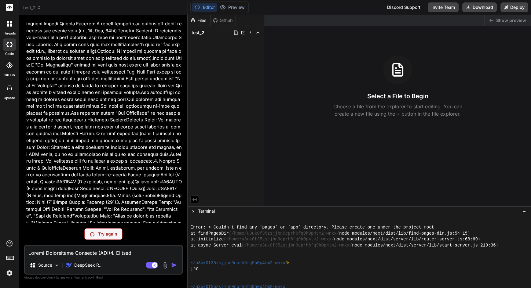
scroll to position [44, 0]
click at [82, 266] on p "DeepSeek R.." at bounding box center [87, 265] width 27 height 6
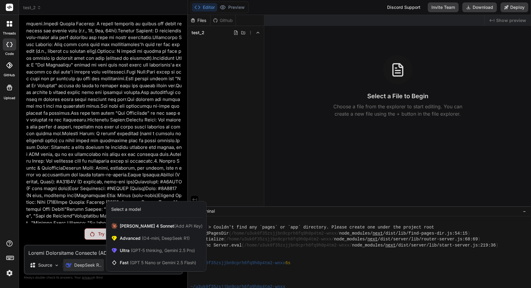
click at [139, 251] on span "(GPT-5 thinking, Gemini 2.5 Pro)" at bounding box center [161, 250] width 65 height 5
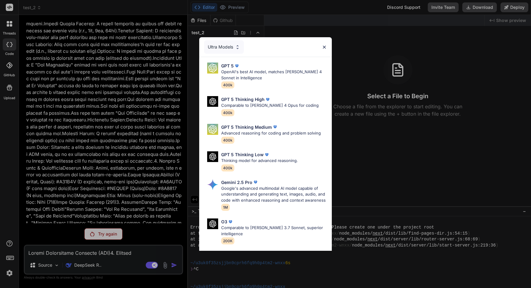
click at [247, 197] on p "Google's advanced multimodal AI model capable of understanding and generating t…" at bounding box center [274, 195] width 106 height 18
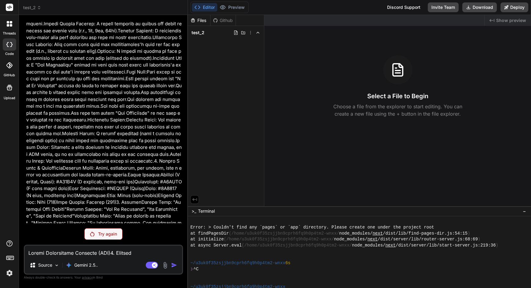
click at [112, 233] on p "Try again" at bounding box center [107, 234] width 19 height 6
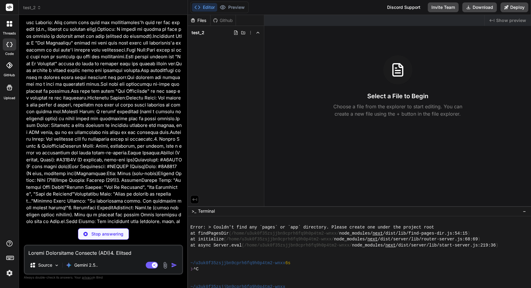
type textarea "x"
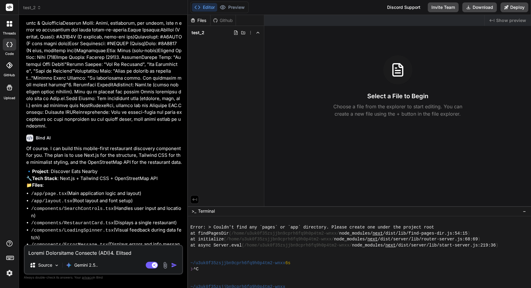
scroll to position [214, 0]
click at [105, 253] on textarea at bounding box center [103, 251] width 157 height 11
type textarea "y"
type textarea "x"
type textarea "ye"
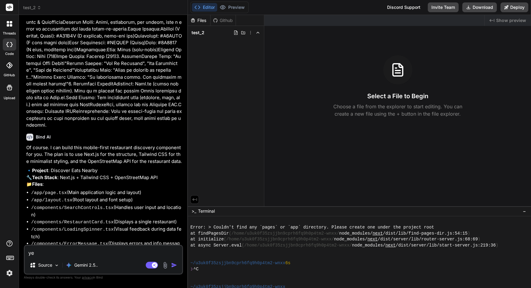
type textarea "x"
type textarea "yes"
type textarea "x"
type textarea "Yes"
type textarea "x"
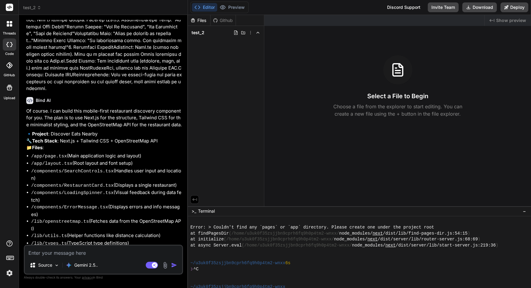
scroll to position [277, 0]
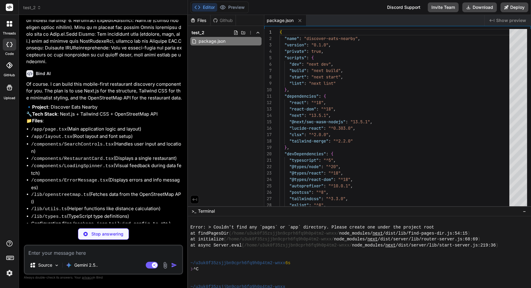
type textarea "x"
type textarea "/** @type {import('next').NextConfig} */ const nextConfig = {}; export default …"
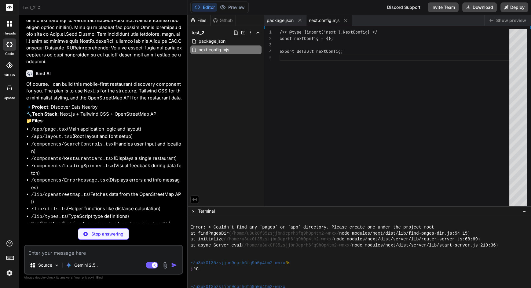
type textarea "x"
type textarea "}, plugins: [], } export default config"
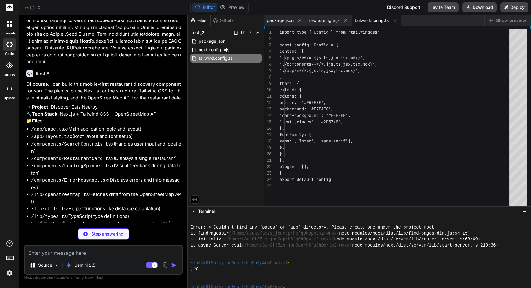
type textarea "x"
type textarea "module.exports = { plugins: { tailwindcss: {}, autoprefixer: {}, }, }"
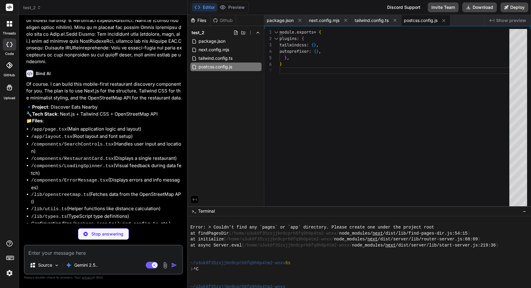
type textarea "x"
type textarea ""paths": { "@/*": ["./*"] } }, "include": ["next-env.d.ts", "**/*.ts", "**/*.ts…"
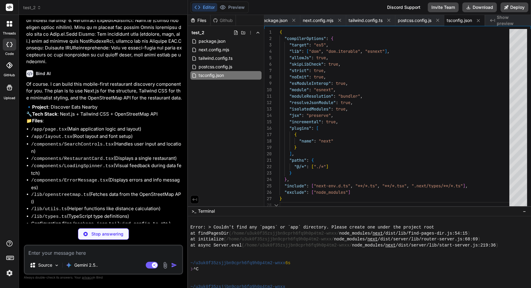
type textarea "x"
type textarea "@tailwind base; @tailwind components; @tailwind utilities;"
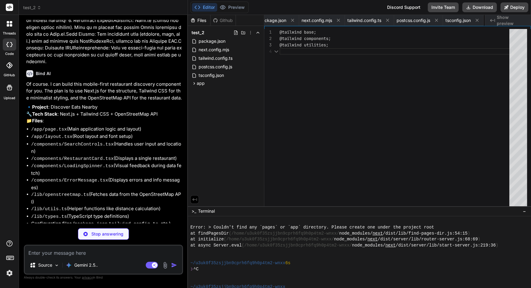
scroll to position [0, 45]
type textarea "x"
type textarea "</body> </html> ) }"
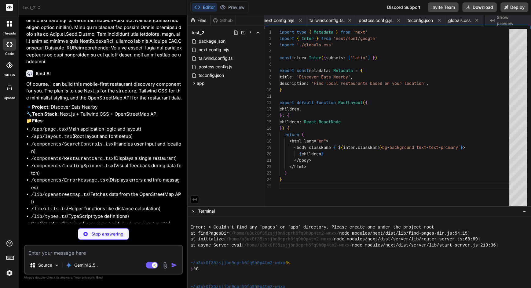
scroll to position [0, 82]
type textarea "x"
type textarea "'addr:city'?: string; 'addr:postcode'?: string; }; distance?: number; }"
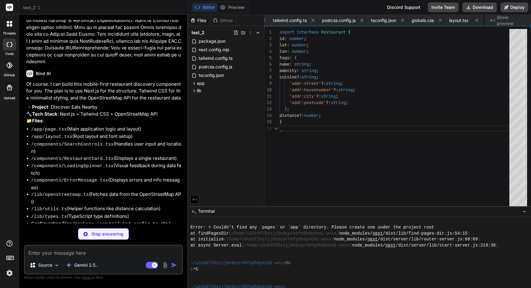
scroll to position [0, 118]
type textarea "x"
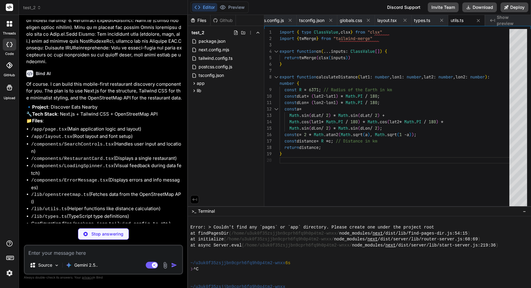
type textarea "x"
type textarea "// Filter out elements without a name tag return data.elements.filter((el: any)…"
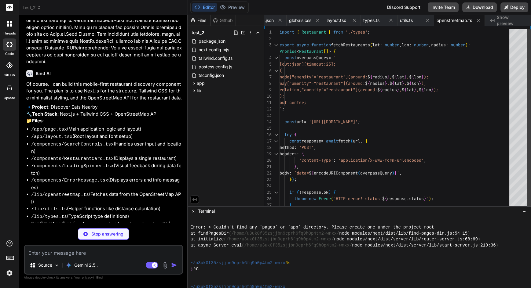
type textarea "x"
type textarea "export default function LoadingSpinner() { return ( <div className="flex justif…"
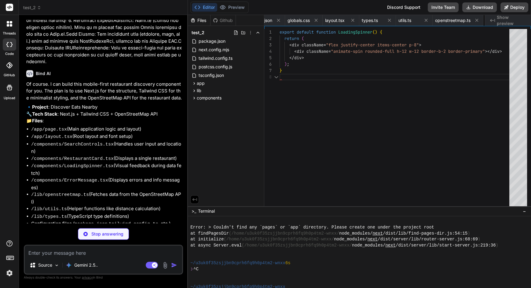
scroll to position [0, 260]
type textarea "x"
type textarea "<AlertTriangle className="w-12 h-12 text-primary mb-4" /> <p className="text-te…"
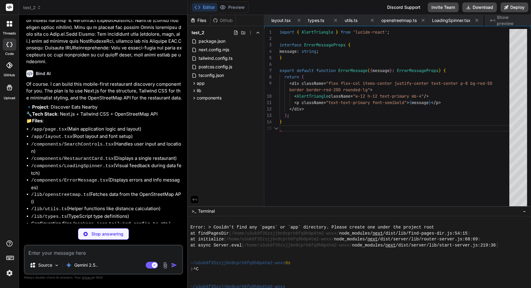
scroll to position [0, 310]
type textarea "x"
type textarea "</a> </div> ); }"
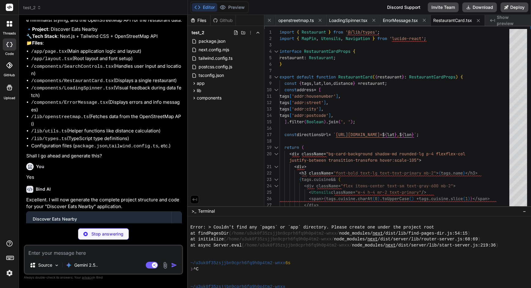
scroll to position [444, 0]
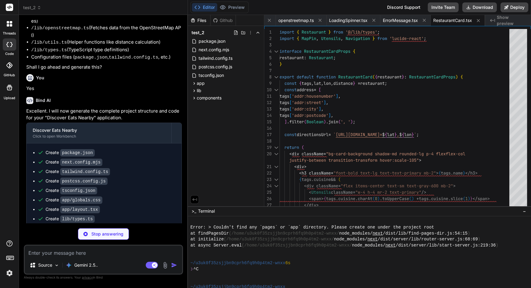
type textarea "x"
type textarea "}"
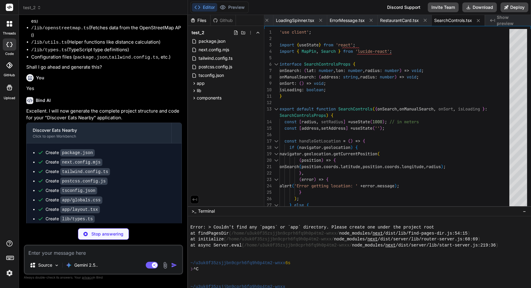
scroll to position [453, 0]
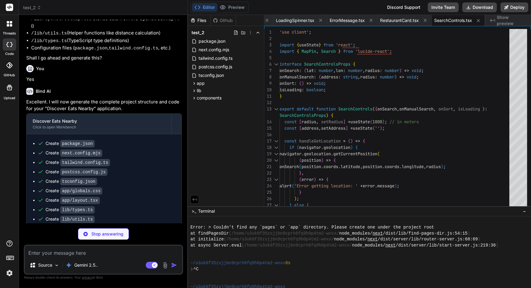
type textarea "x"
type textarea "); }"
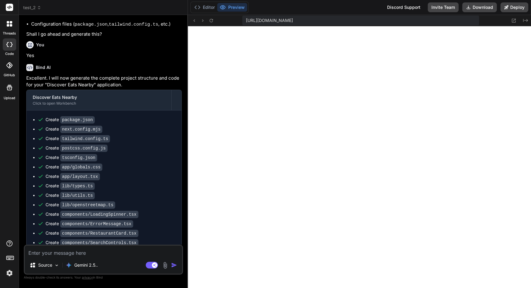
scroll to position [895, 0]
click at [212, 20] on icon at bounding box center [211, 20] width 5 height 5
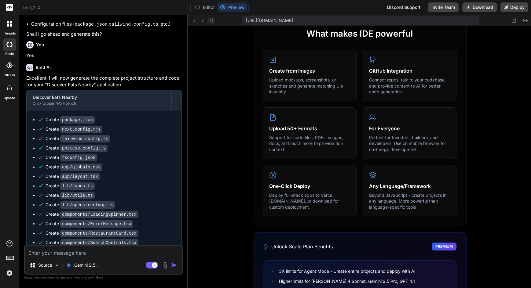
scroll to position [907, 0]
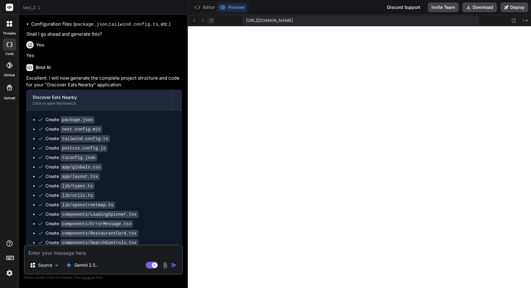
type textarea "x"
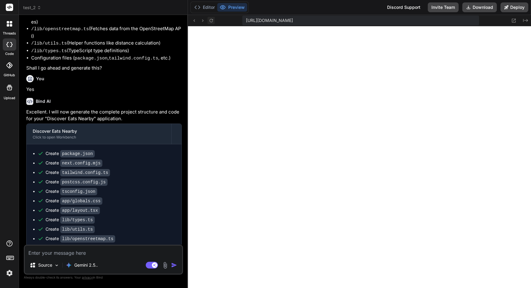
scroll to position [477, 0]
